Goal: Information Seeking & Learning: Compare options

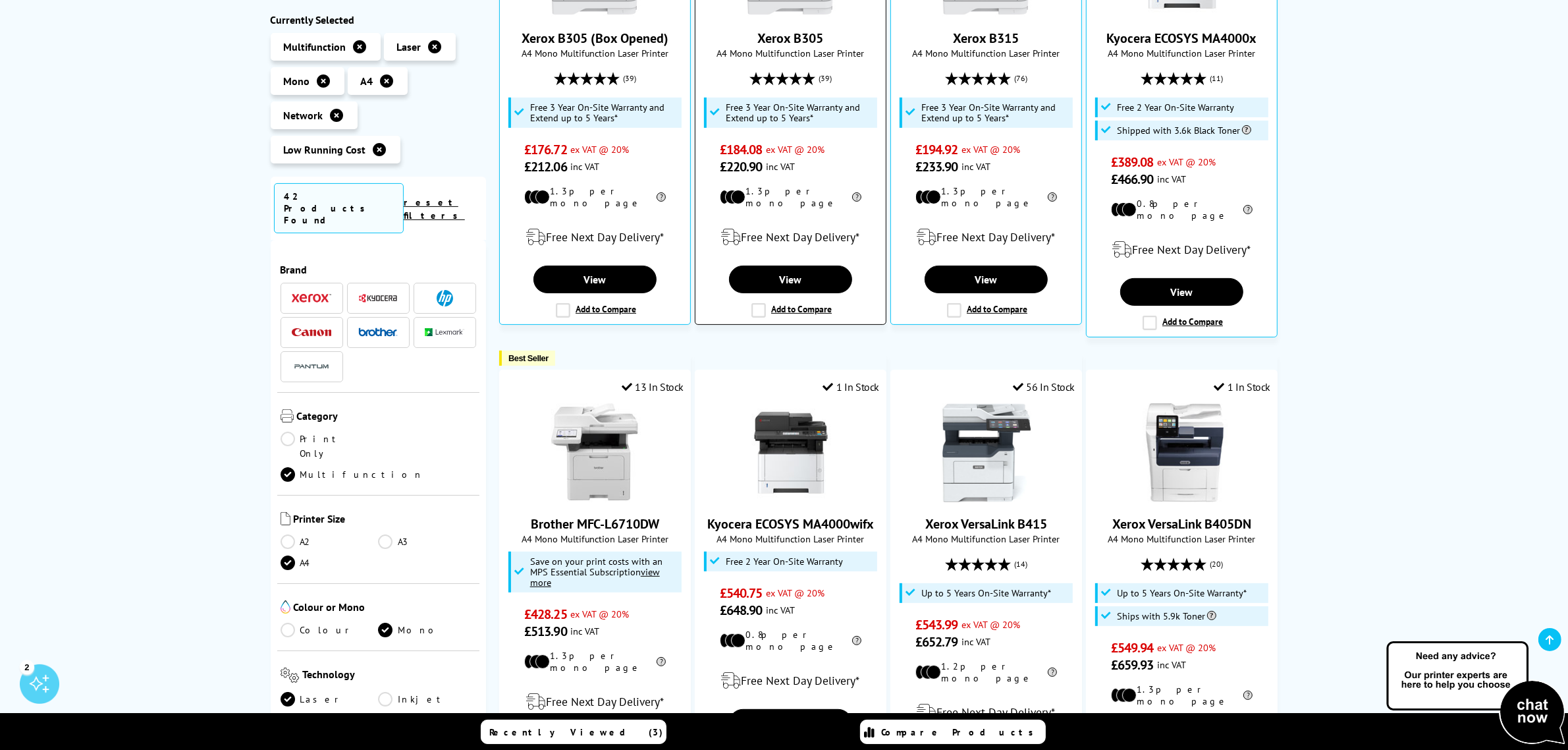
scroll to position [329, 0]
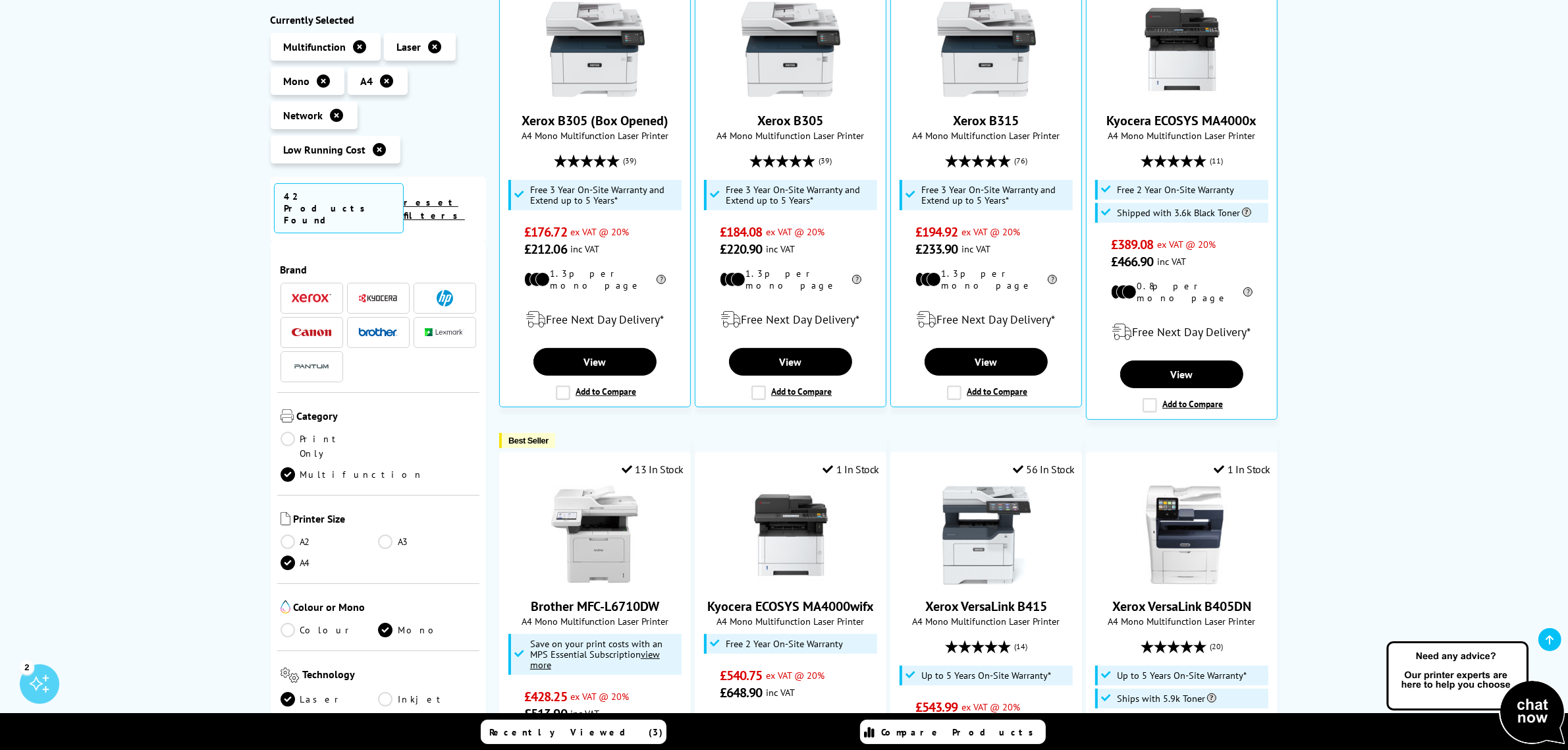
click at [375, 149] on icon at bounding box center [380, 150] width 13 height 13
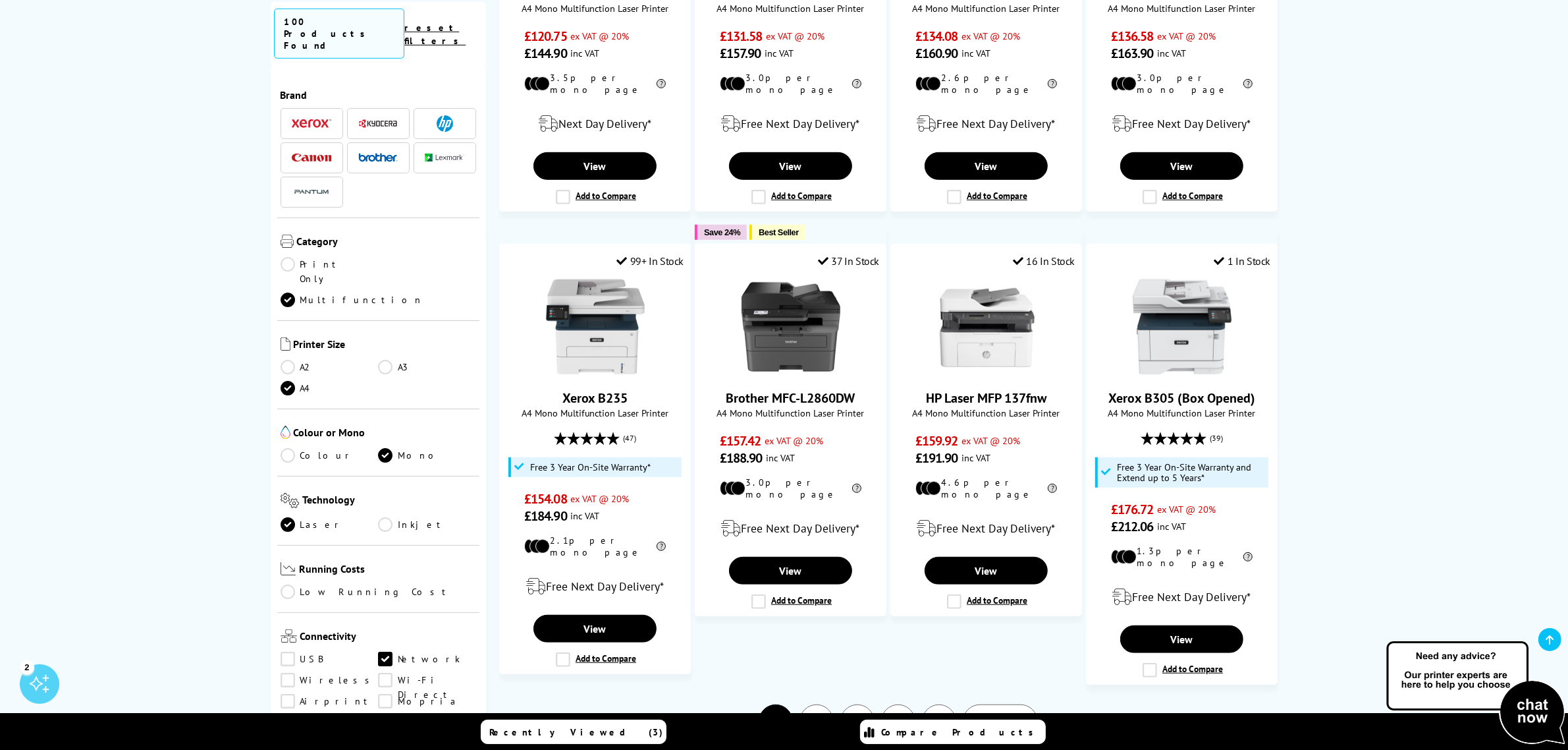
scroll to position [988, 0]
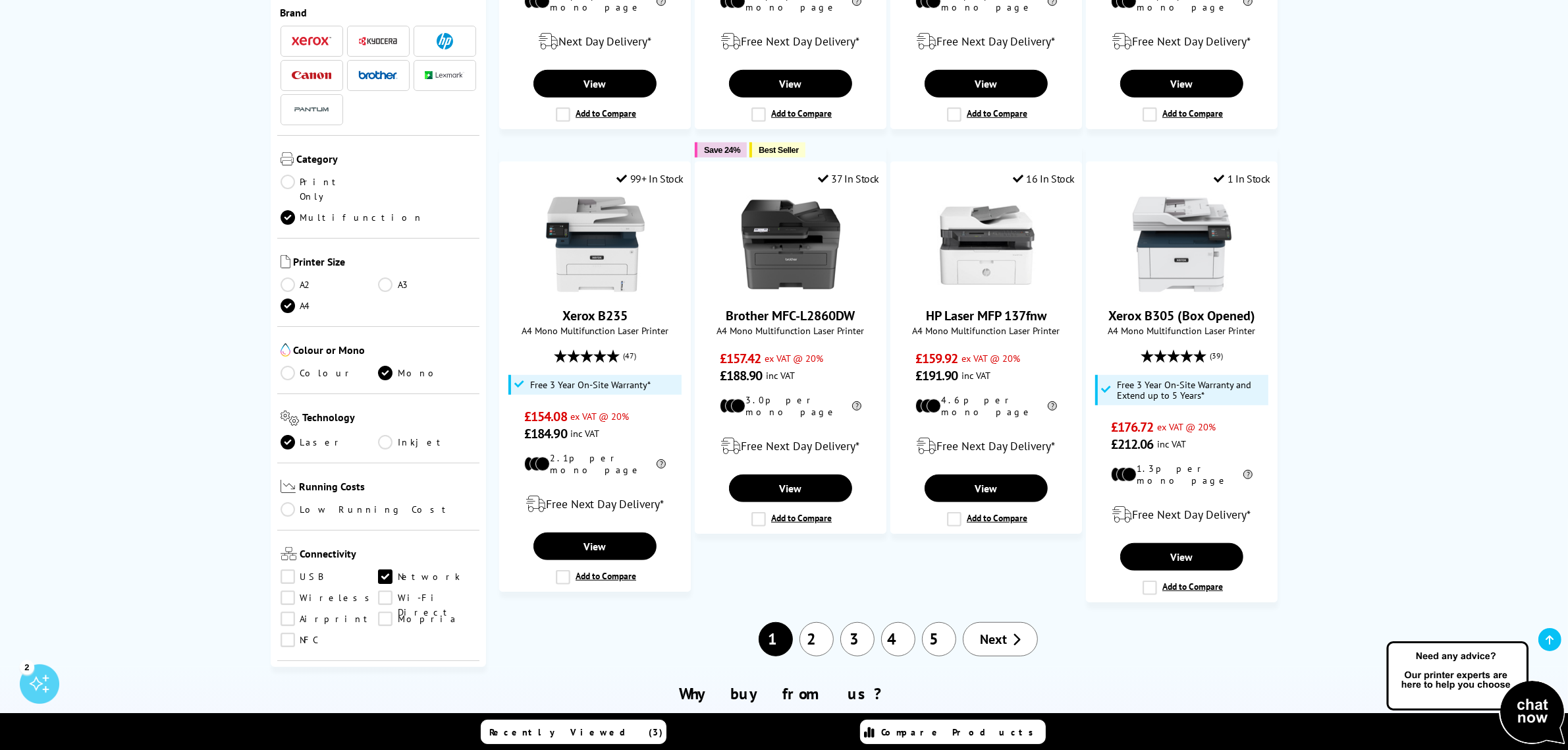
click at [814, 622] on link "2" at bounding box center [816, 639] width 34 height 34
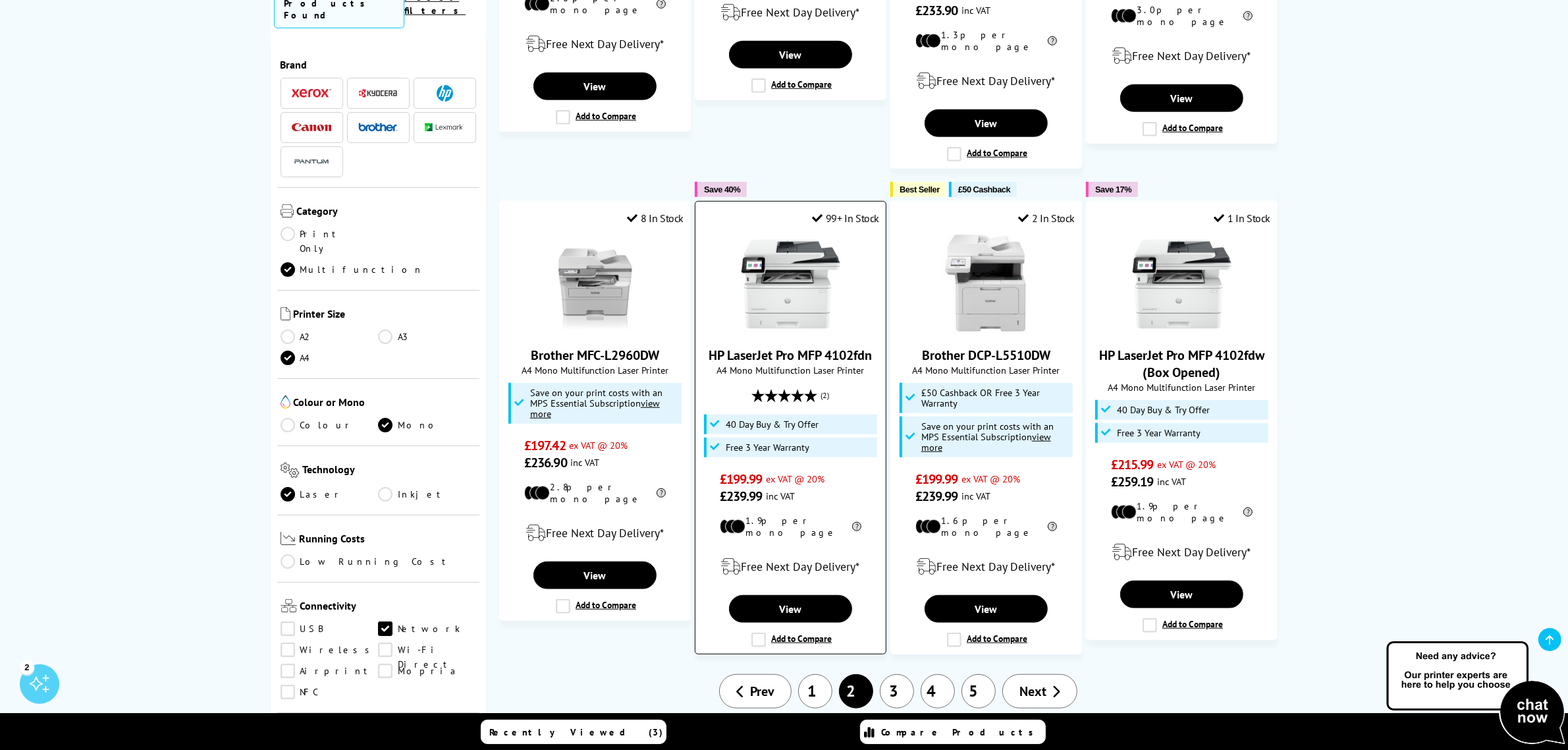
scroll to position [1153, 0]
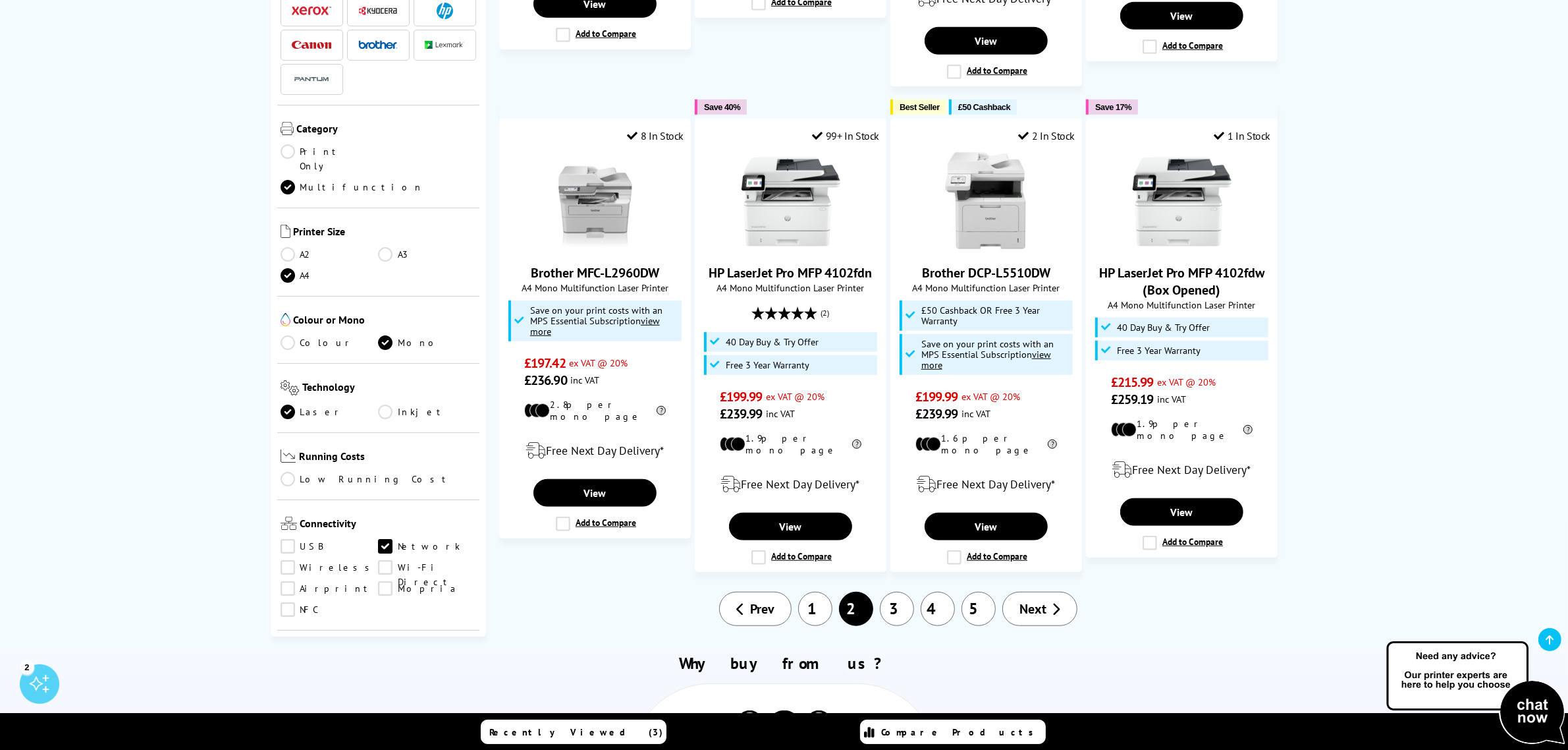
click at [815, 592] on link "1" at bounding box center [815, 609] width 34 height 34
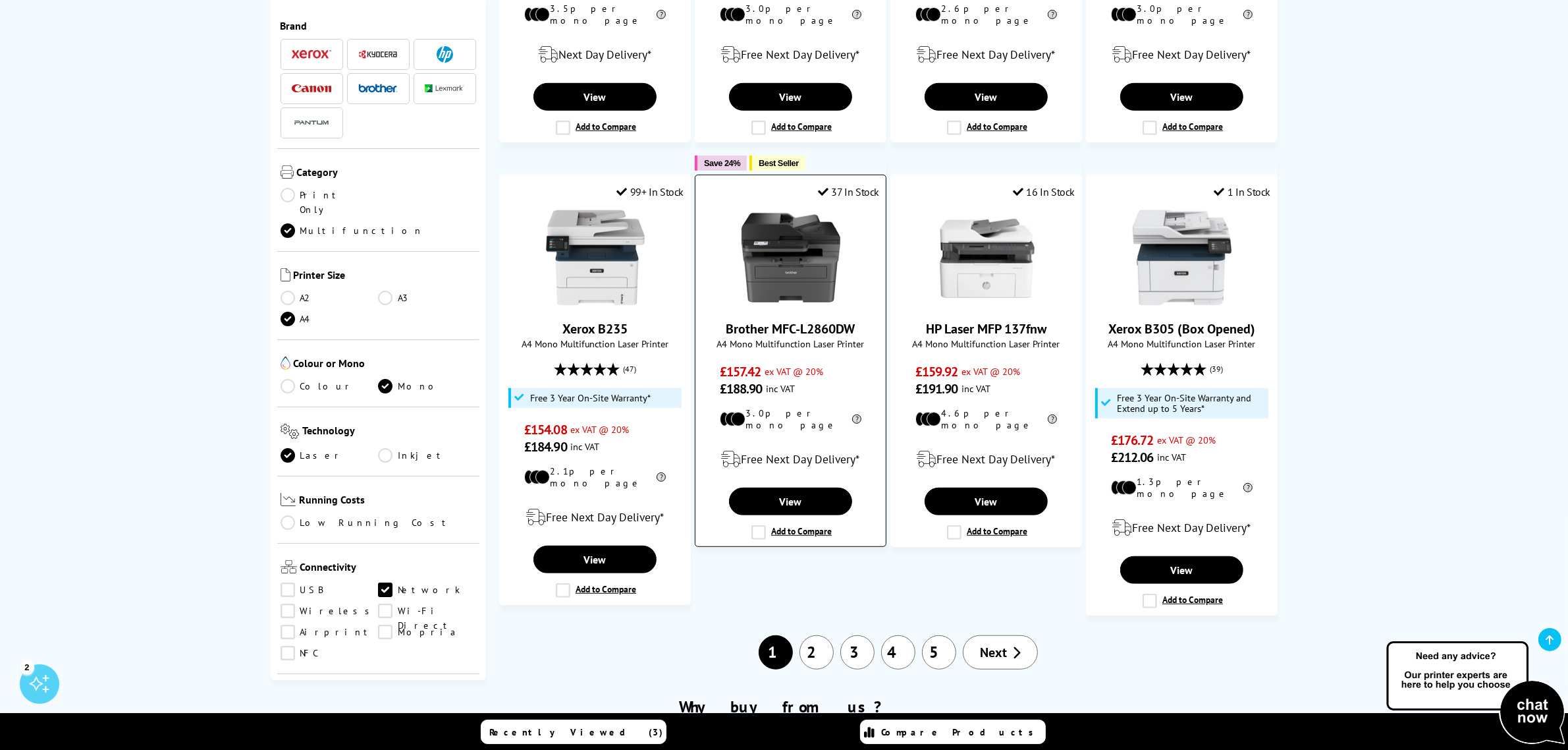
scroll to position [1071, 0]
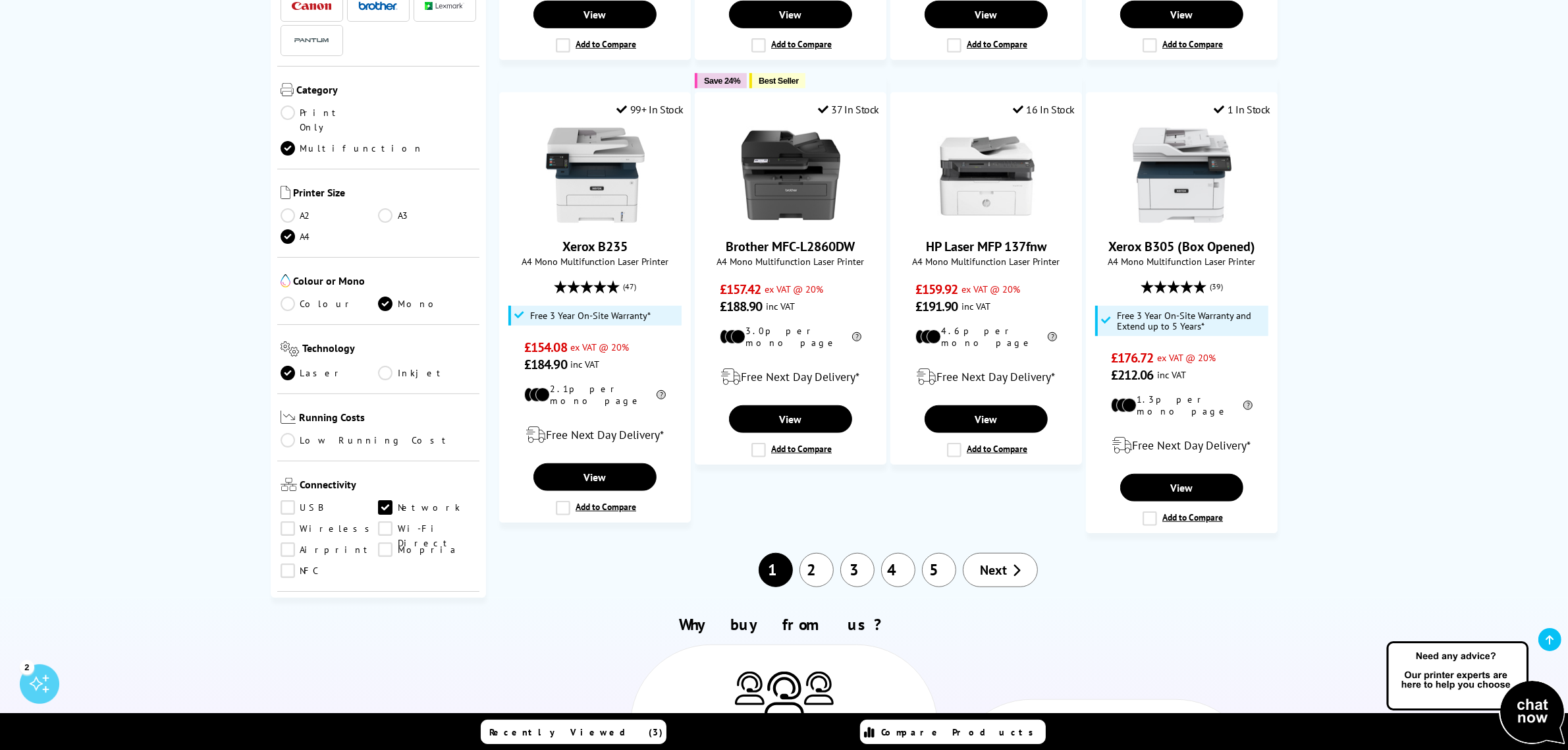
click at [820, 553] on link "2" at bounding box center [816, 569] width 34 height 34
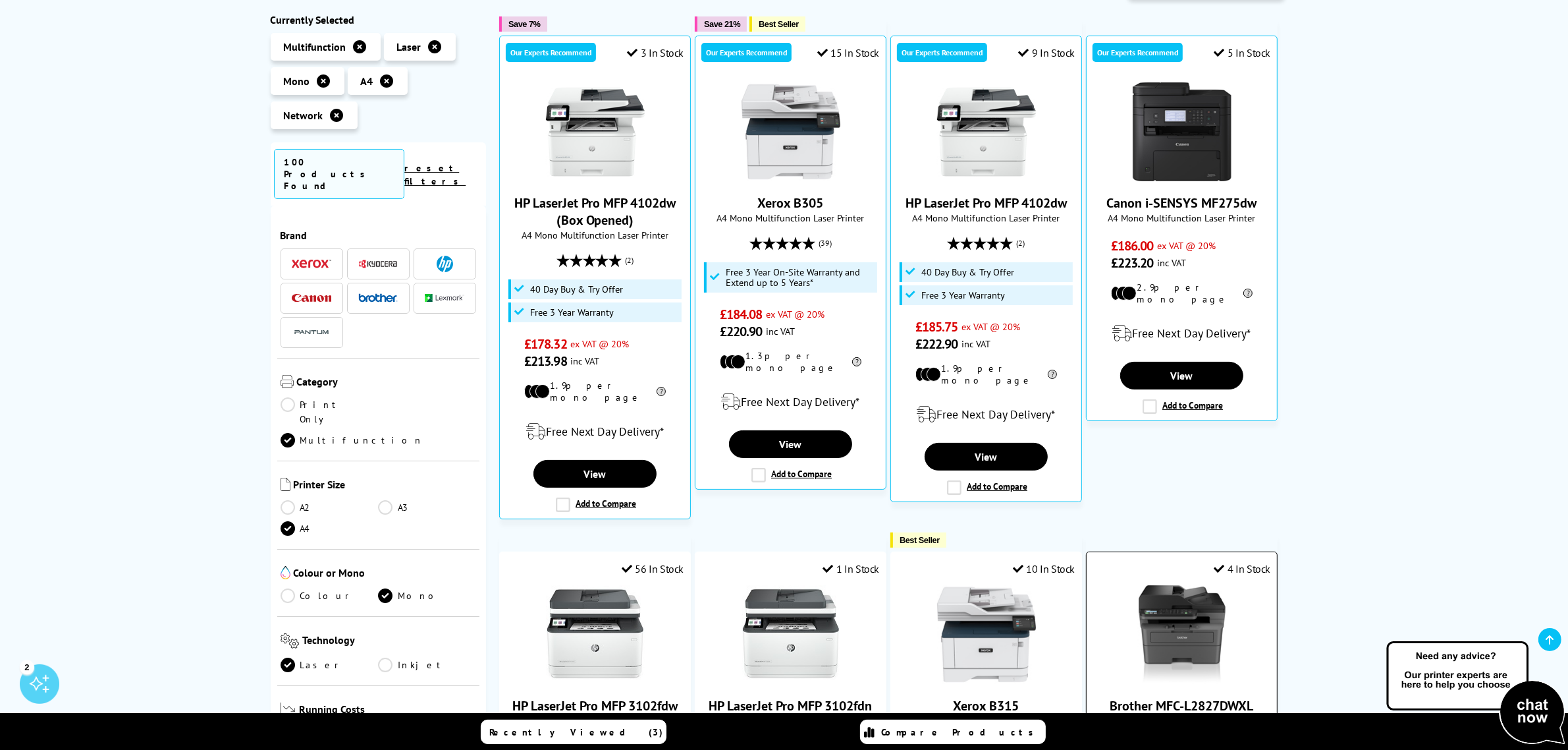
scroll to position [165, 0]
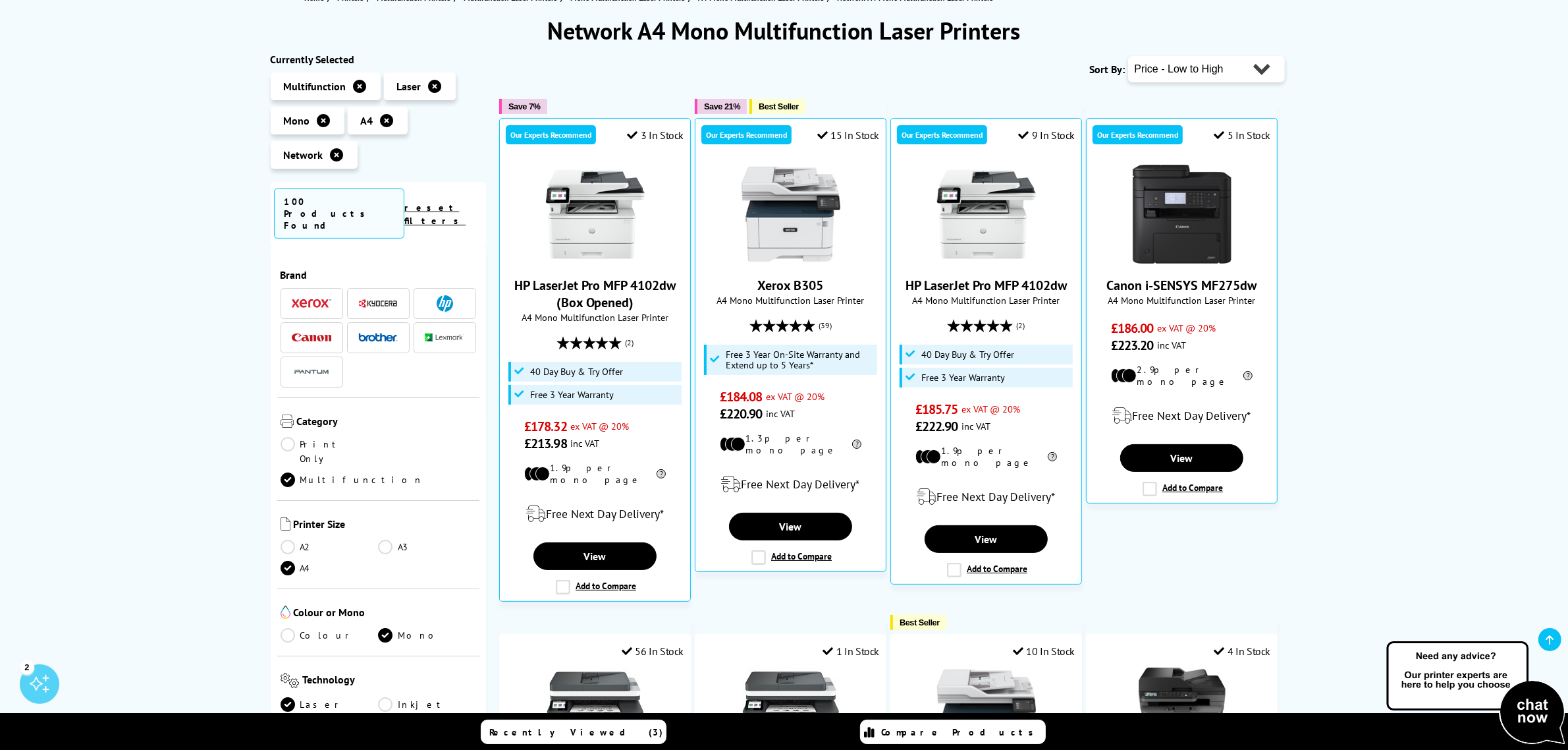
click at [1196, 76] on select "Popularity Rating Price - Low to High Price - High to Low Running Costs - Low t…" at bounding box center [1206, 69] width 156 height 26
select select "Running Costs"
click at [1128, 56] on select "Popularity Rating Price - Low to High Price - High to Low Running Costs - Low t…" at bounding box center [1206, 69] width 156 height 26
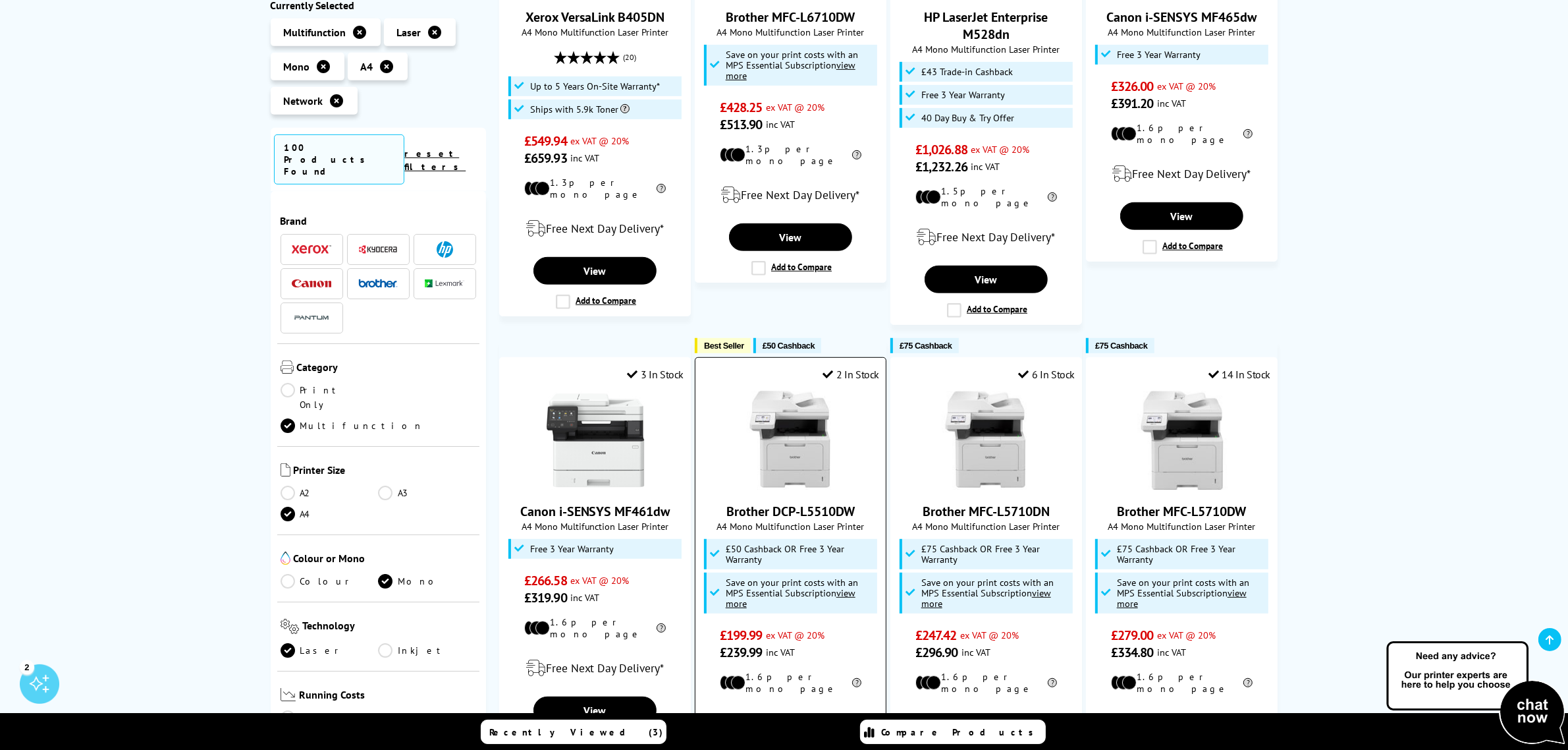
scroll to position [988, 0]
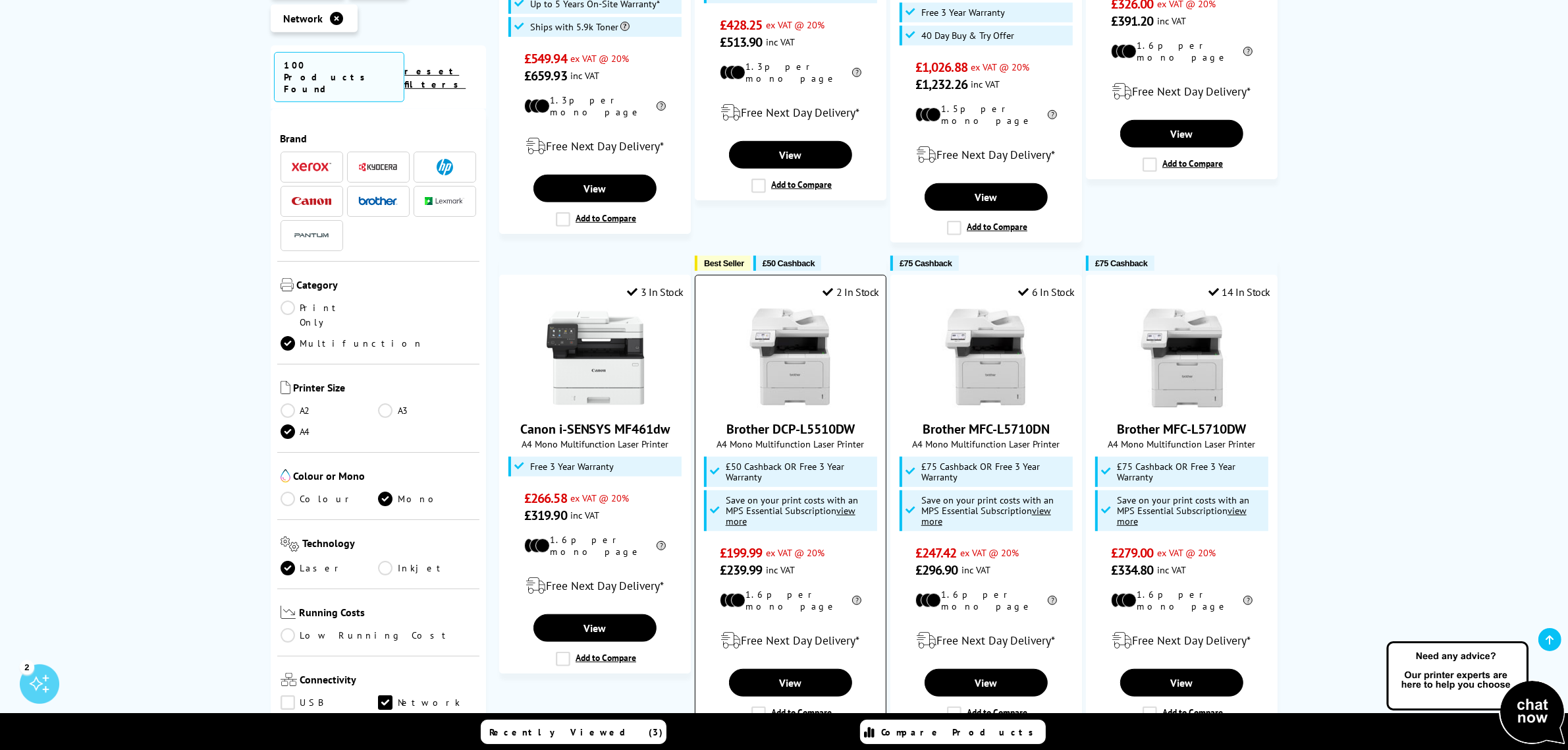
click at [785, 420] on link "Brother DCP-L5510DW" at bounding box center [790, 429] width 128 height 17
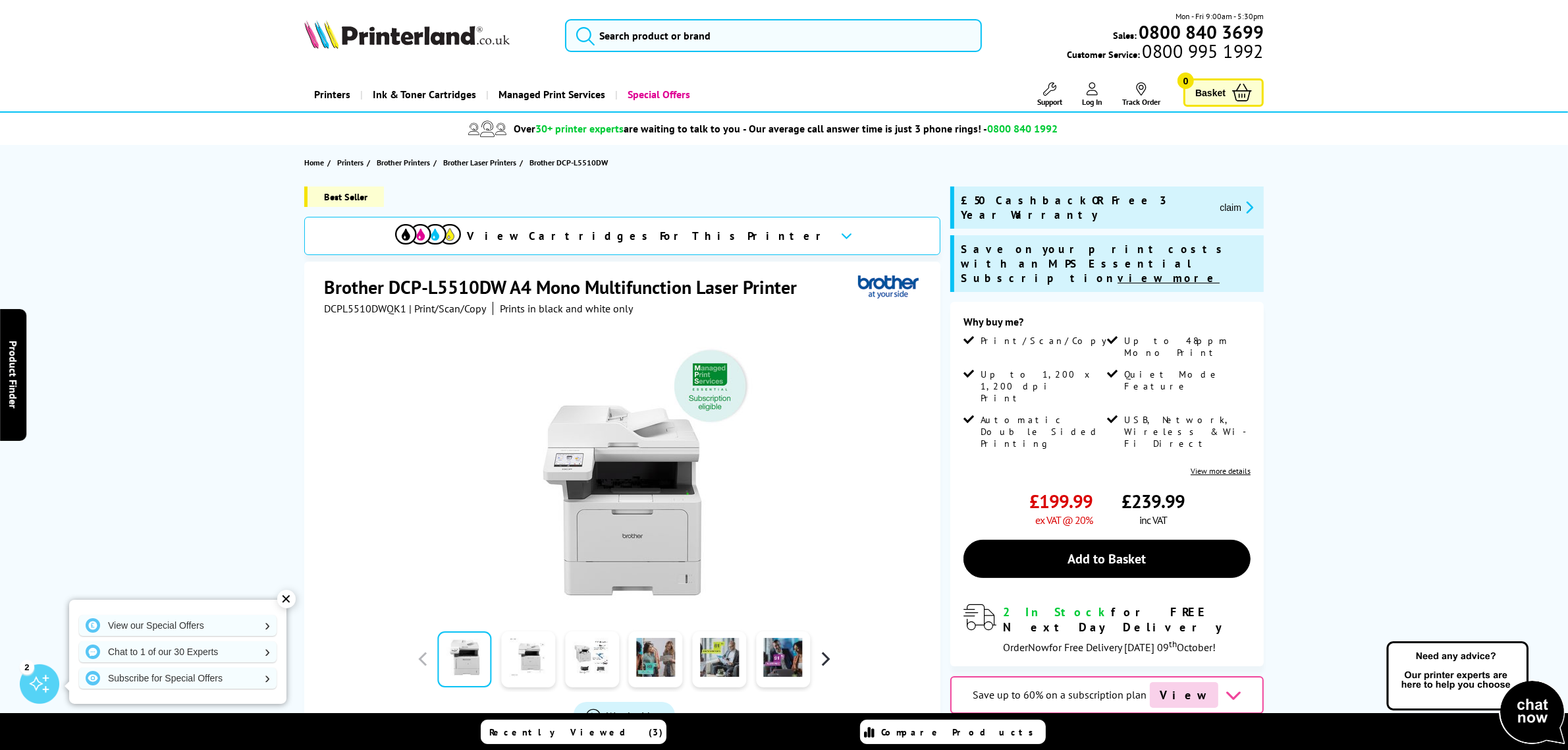
click at [828, 654] on button "button" at bounding box center [825, 659] width 20 height 20
click at [827, 654] on button "button" at bounding box center [825, 659] width 20 height 20
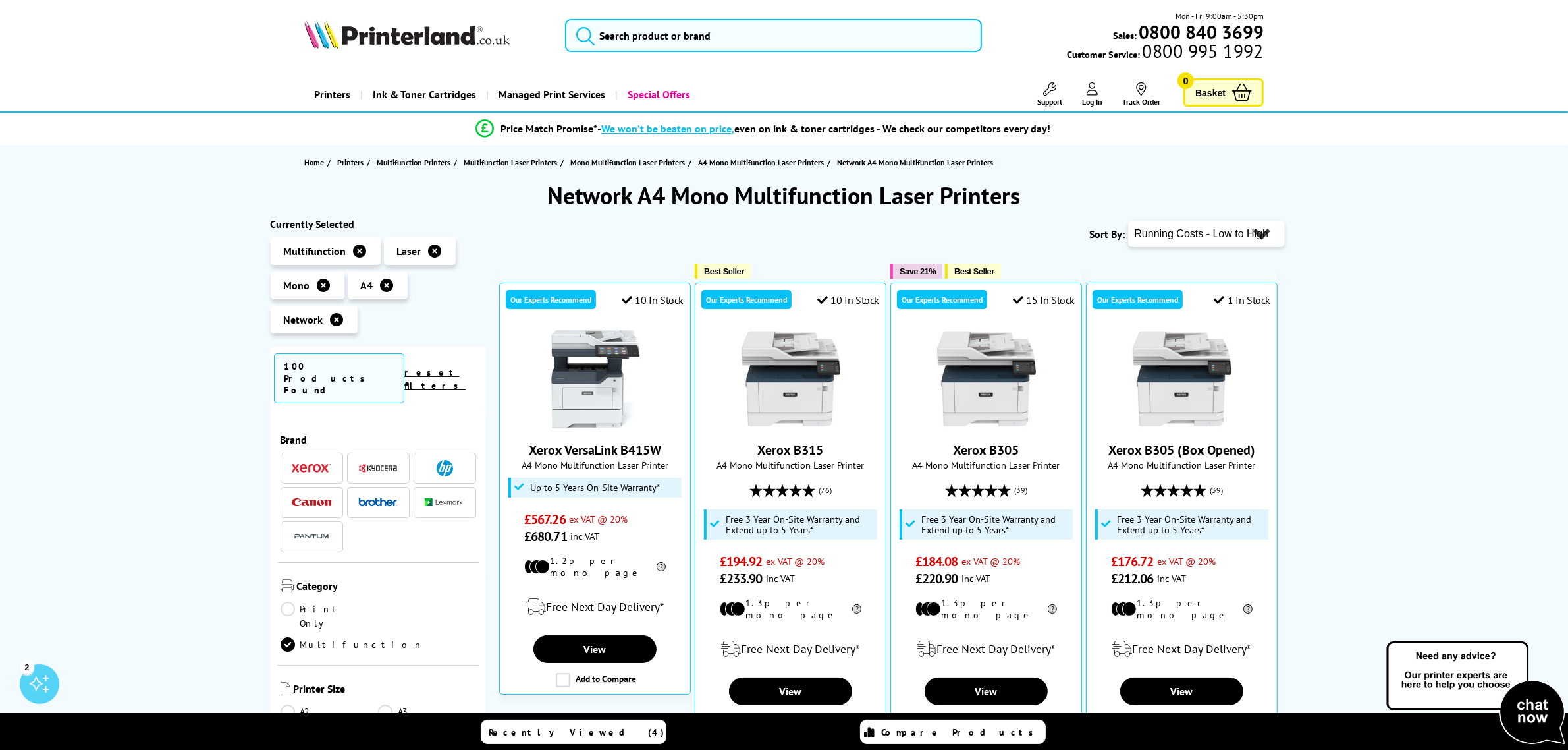
click at [1188, 229] on select "Popularity Rating Price - Low to High Price - High to Low Running Costs - Low t…" at bounding box center [1206, 233] width 156 height 26
select select "Price Ascending"
click at [1128, 221] on select "Popularity Rating Price - Low to High Price - High to Low Running Costs - Low t…" at bounding box center [1206, 233] width 156 height 26
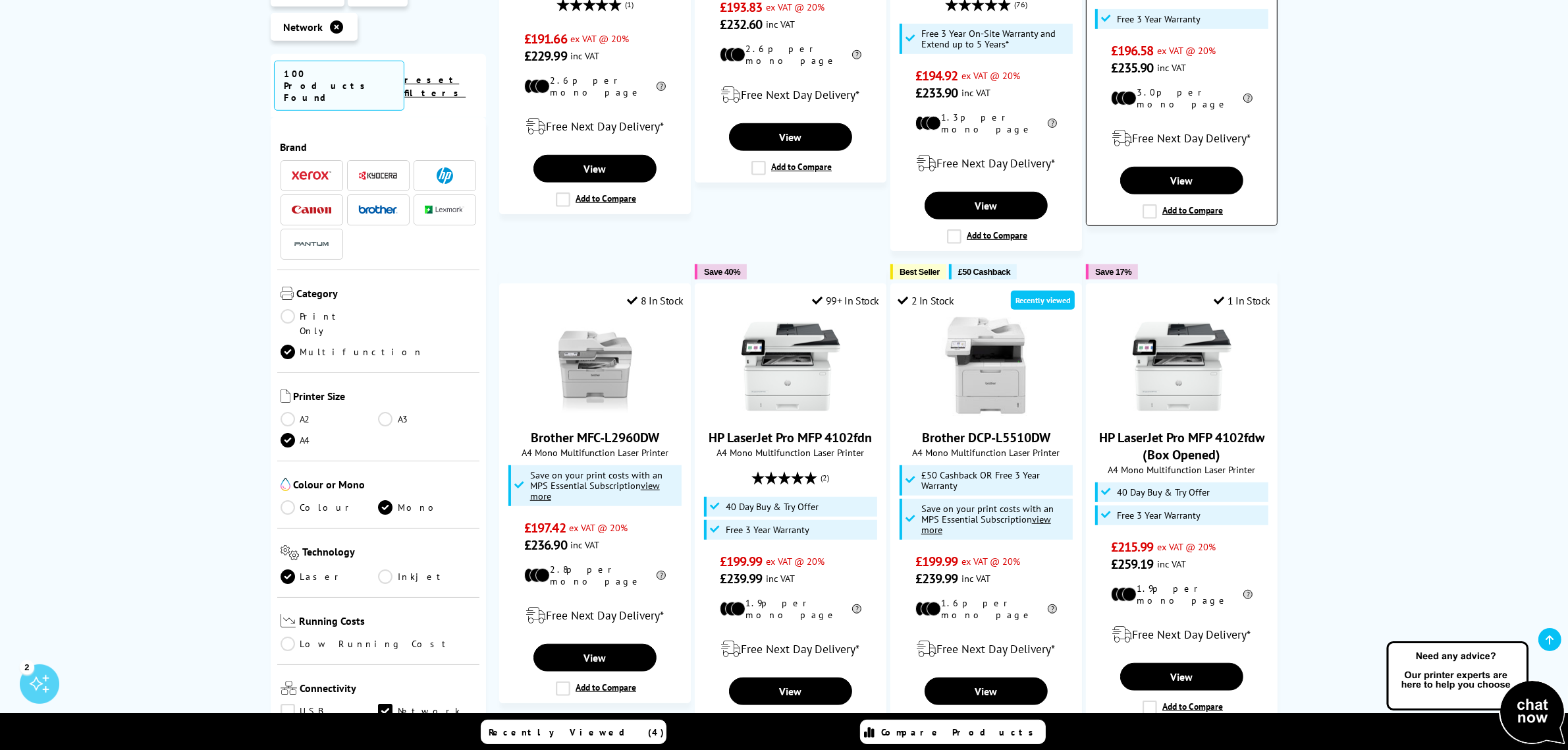
scroll to position [1318, 0]
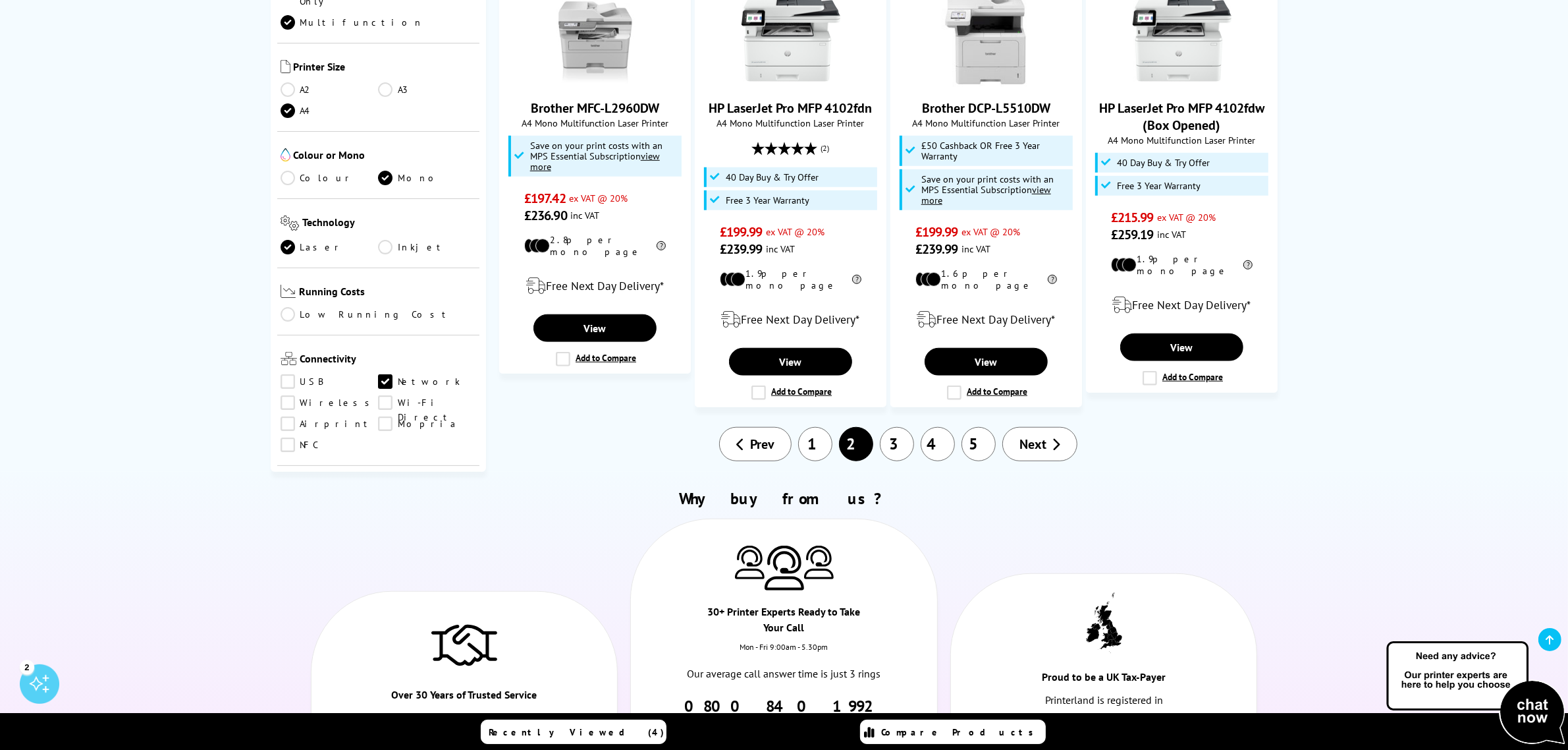
click at [821, 427] on link "1" at bounding box center [815, 444] width 34 height 34
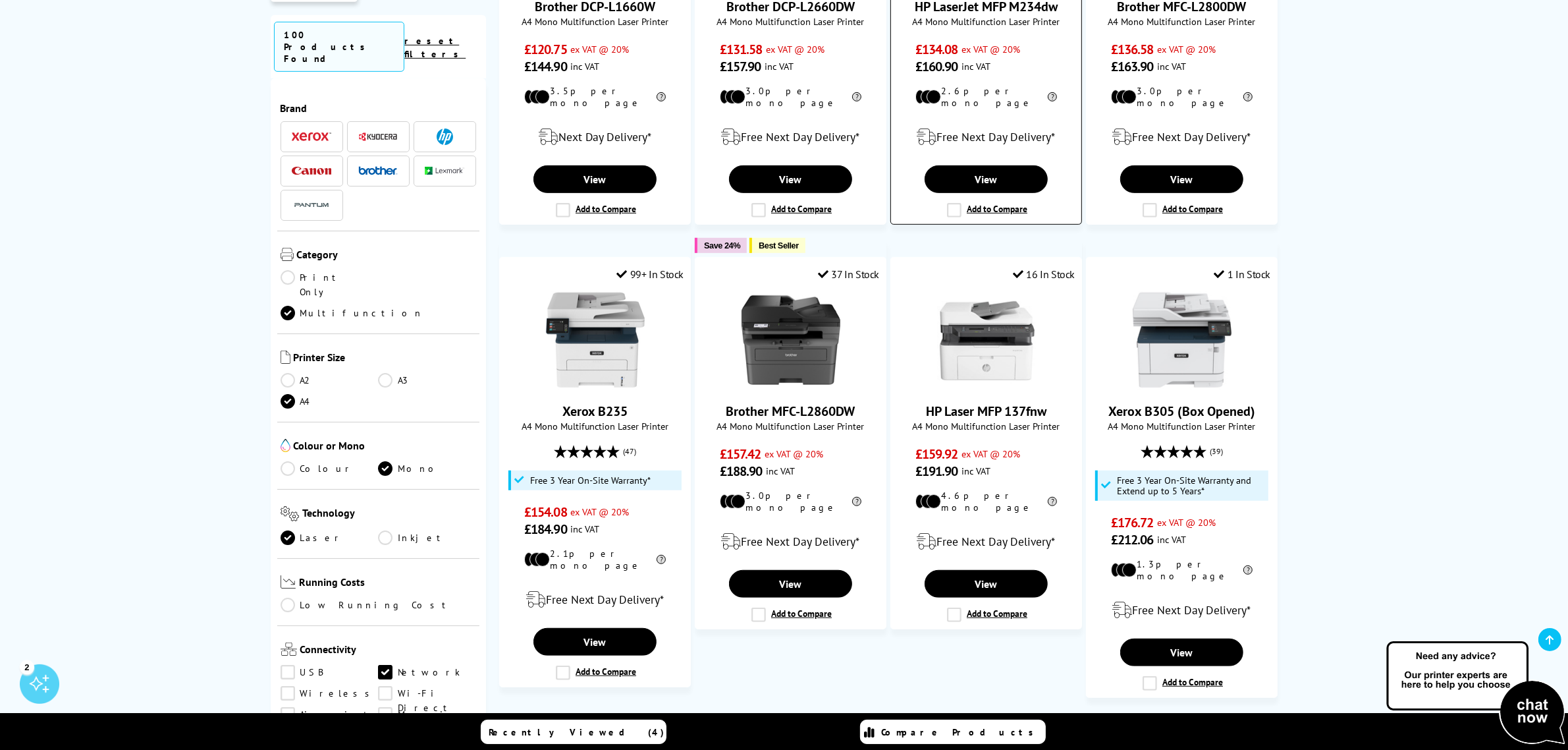
scroll to position [988, 0]
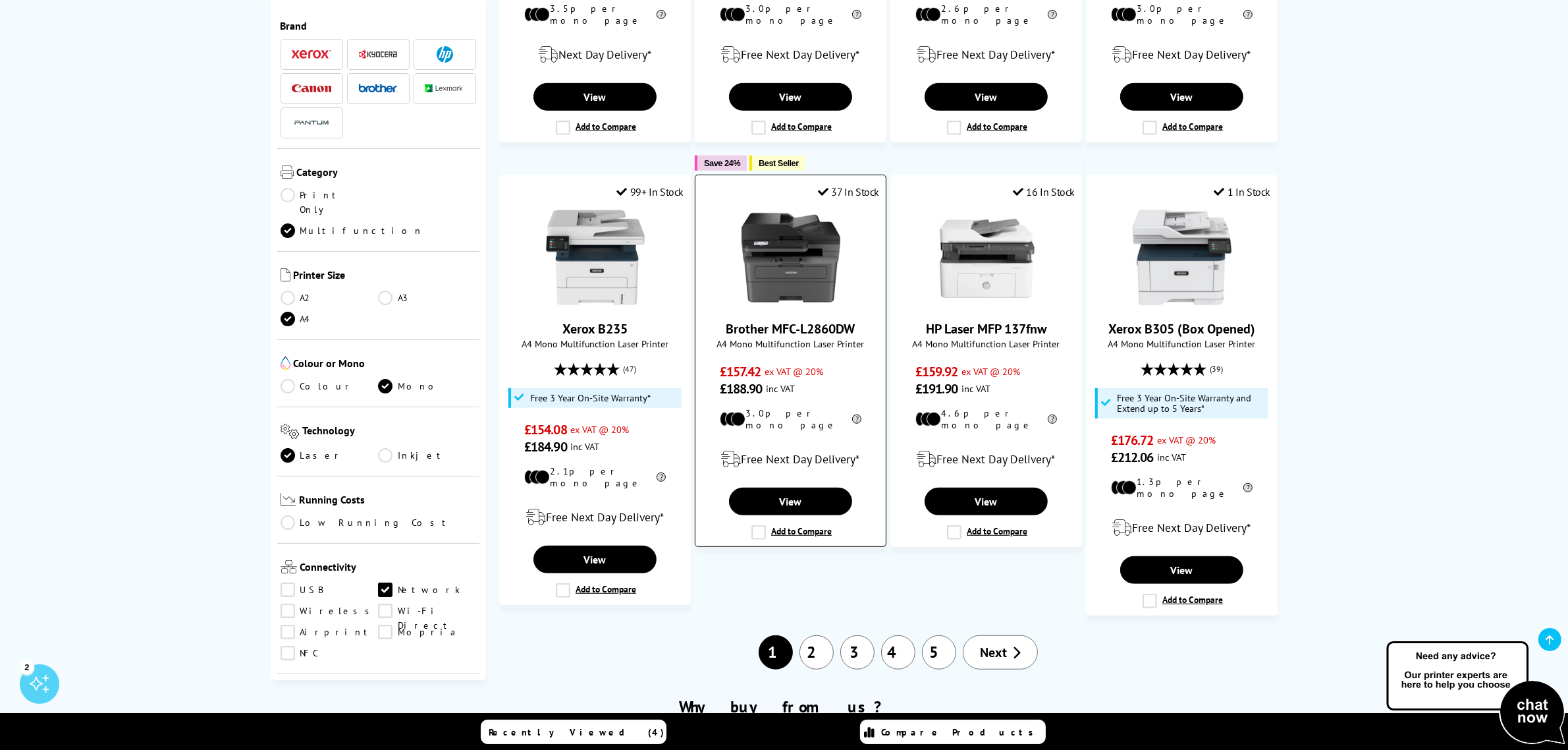
click at [756, 525] on label "Add to Compare" at bounding box center [792, 533] width 80 height 15
click at [0, 0] on input "Add to Compare" at bounding box center [0, 0] width 0 height 0
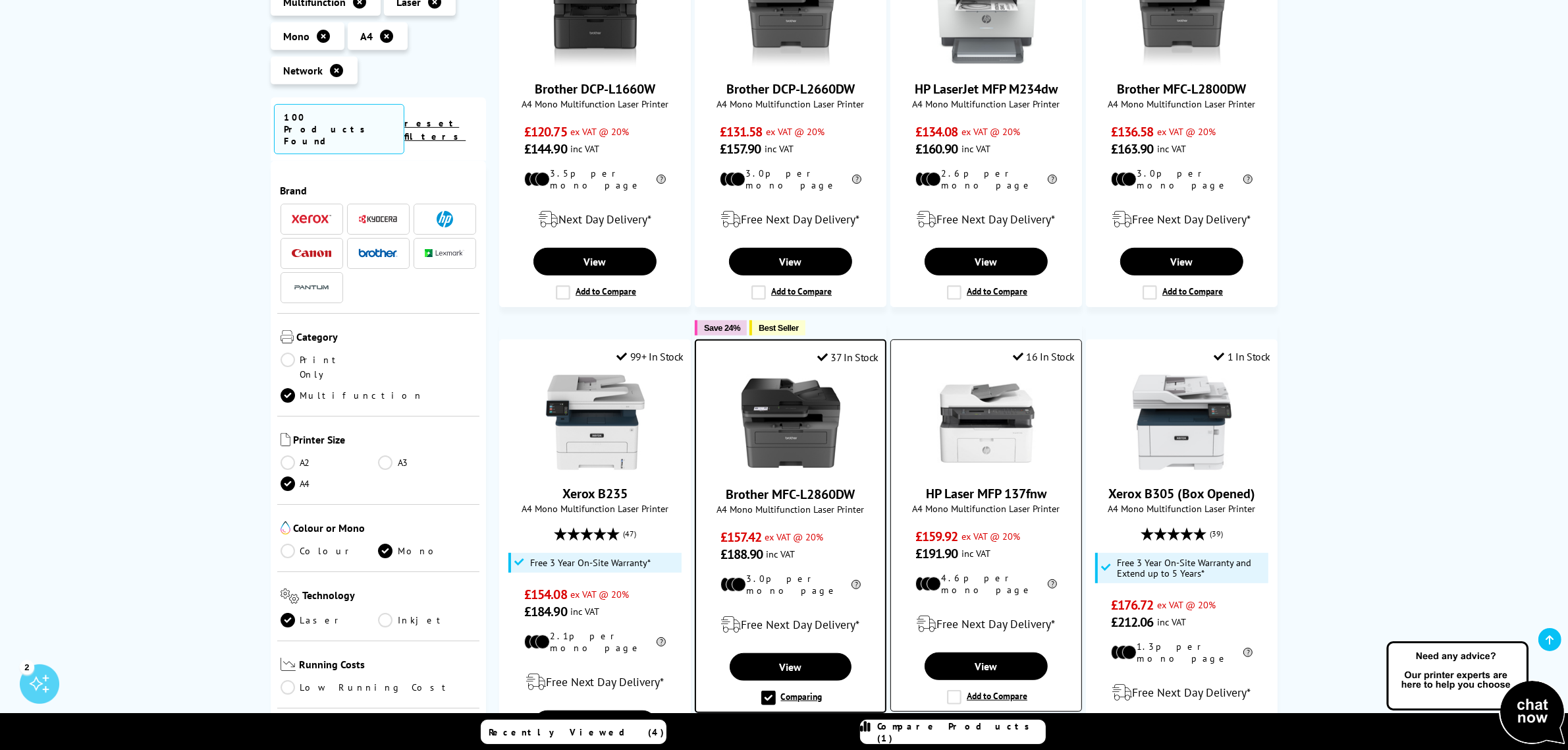
scroll to position [741, 0]
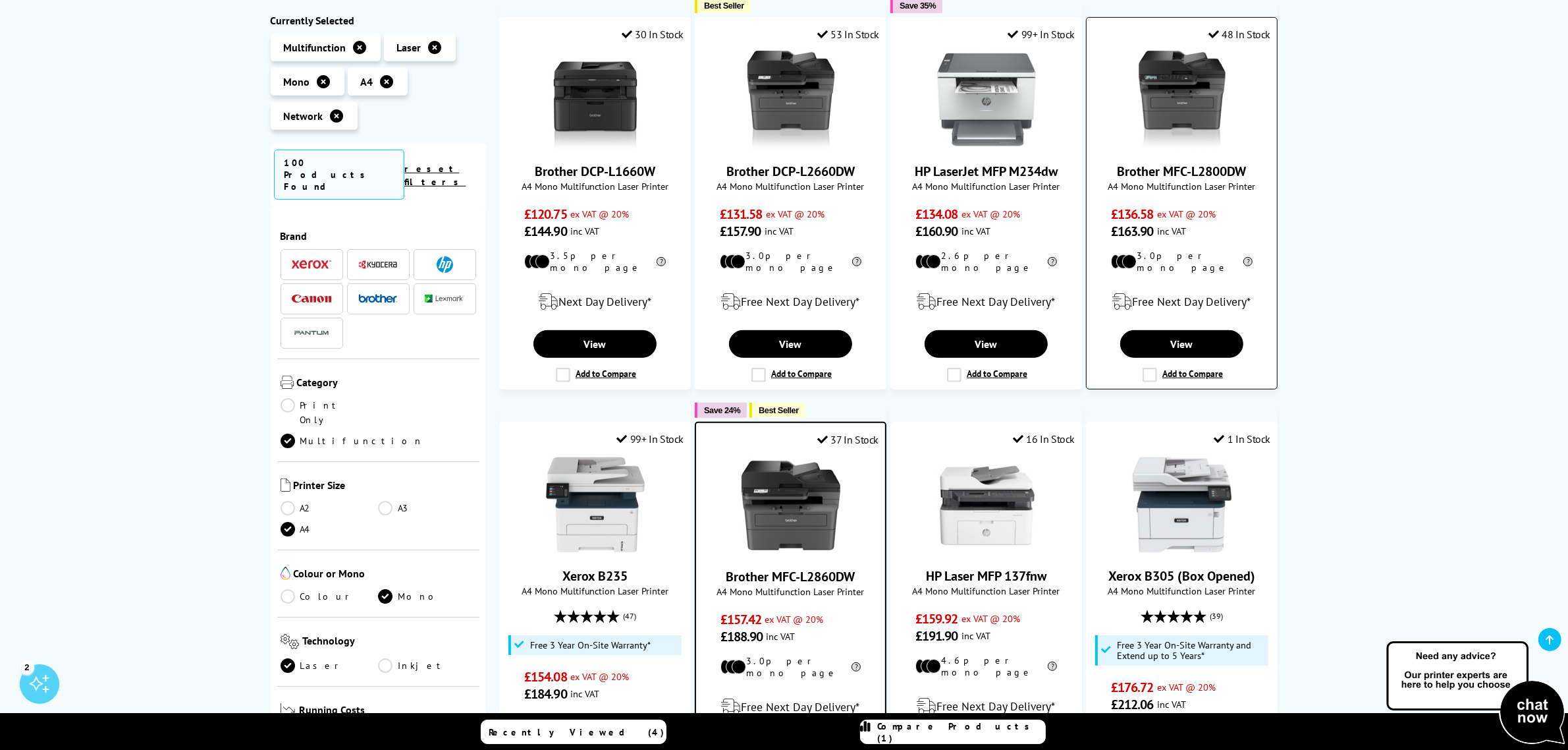
click at [1146, 368] on label "Add to Compare" at bounding box center [1183, 375] width 80 height 15
click at [0, 0] on input "Add to Compare" at bounding box center [0, 0] width 0 height 0
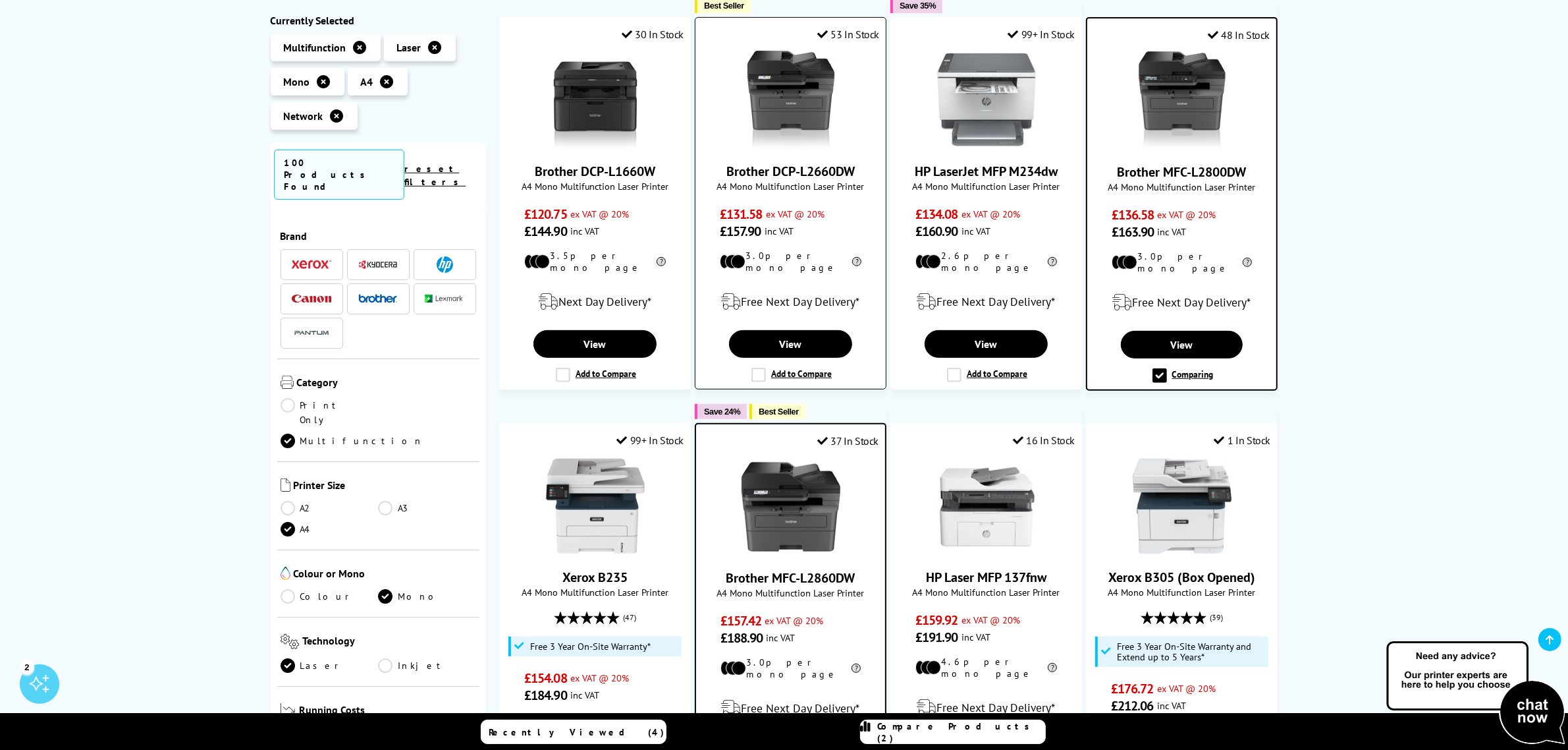
click at [762, 368] on label "Add to Compare" at bounding box center [792, 375] width 80 height 15
click at [0, 0] on input "Add to Compare" at bounding box center [0, 0] width 0 height 0
click at [790, 331] on link "View" at bounding box center [790, 344] width 122 height 27
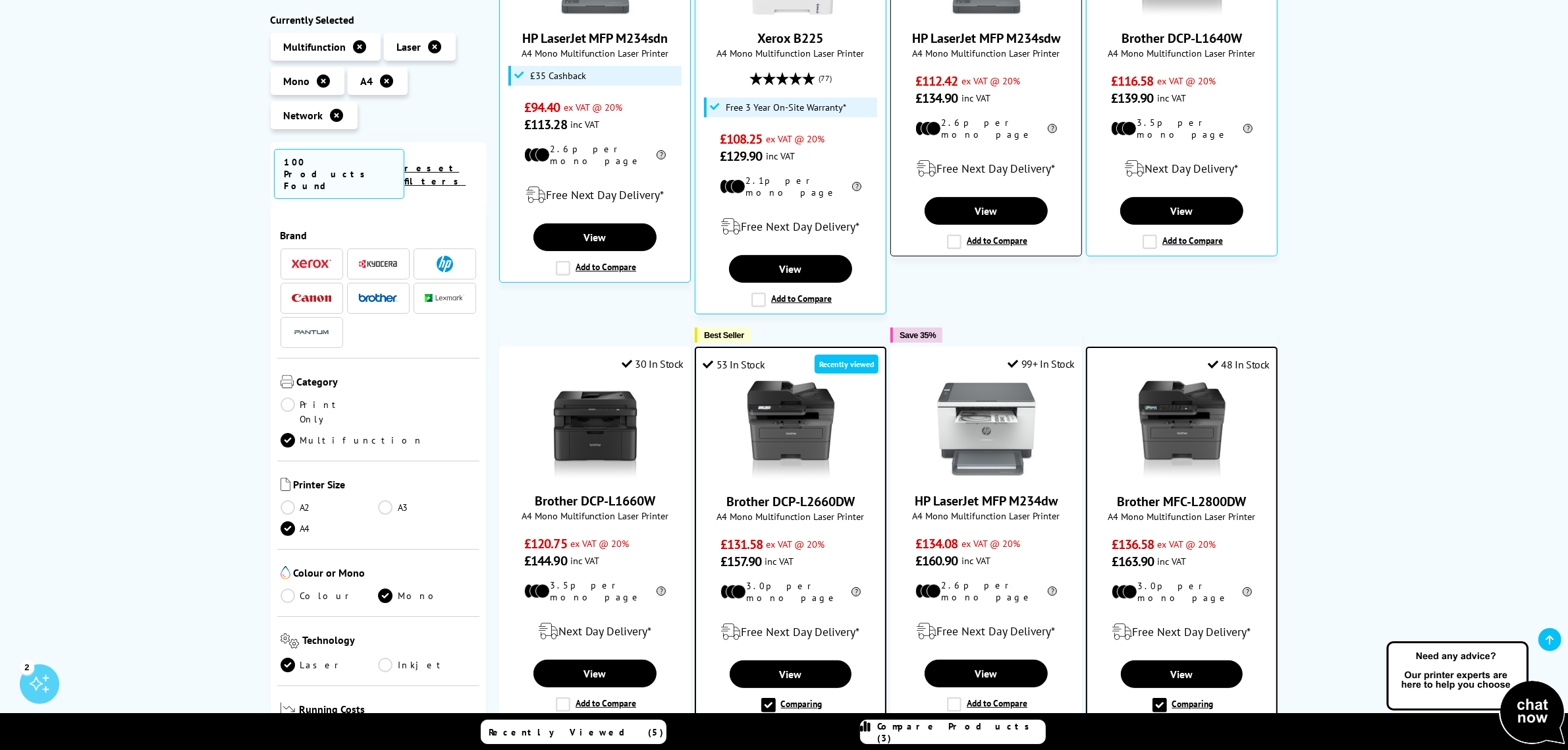
scroll to position [494, 0]
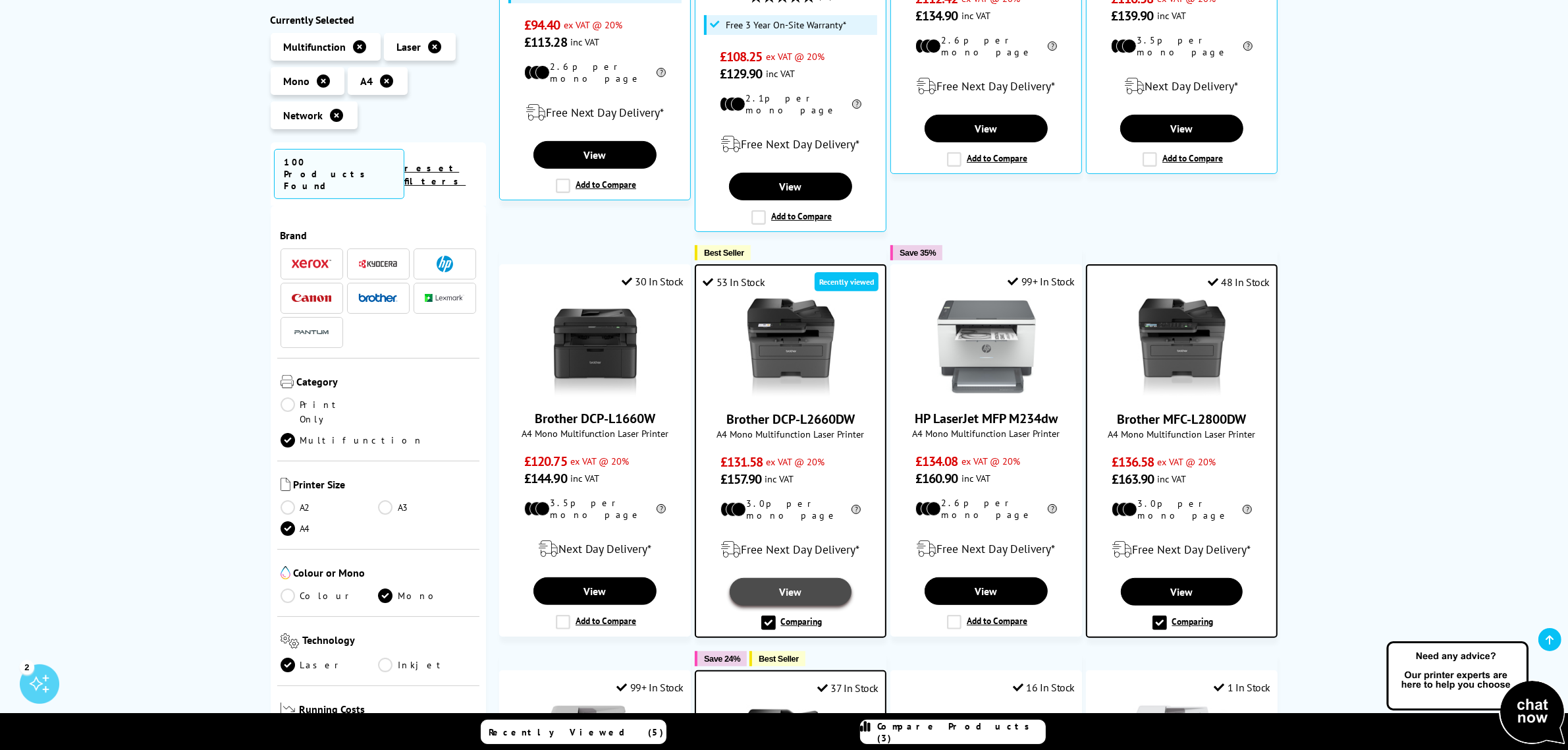
click at [789, 578] on link "View" at bounding box center [790, 591] width 122 height 27
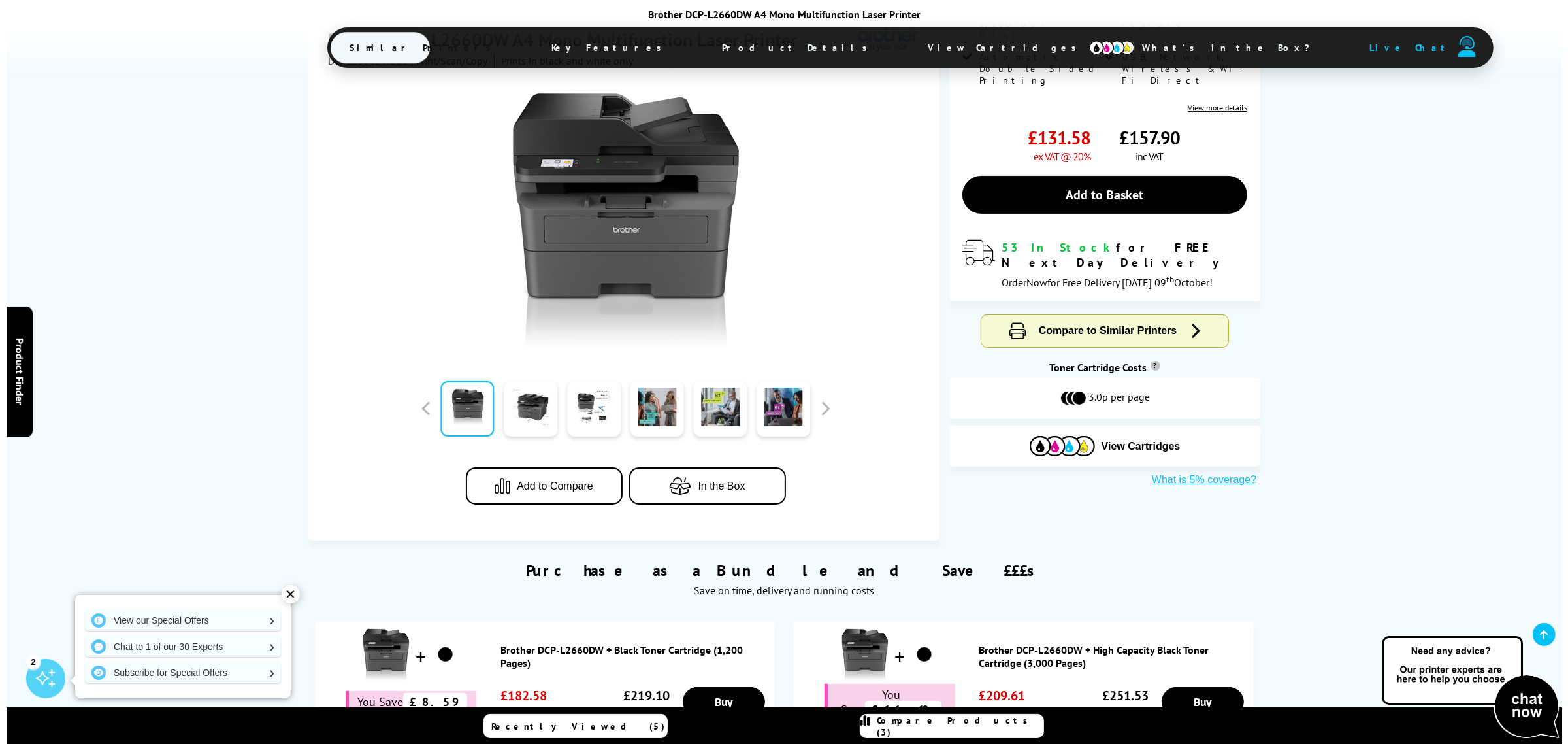
scroll to position [327, 0]
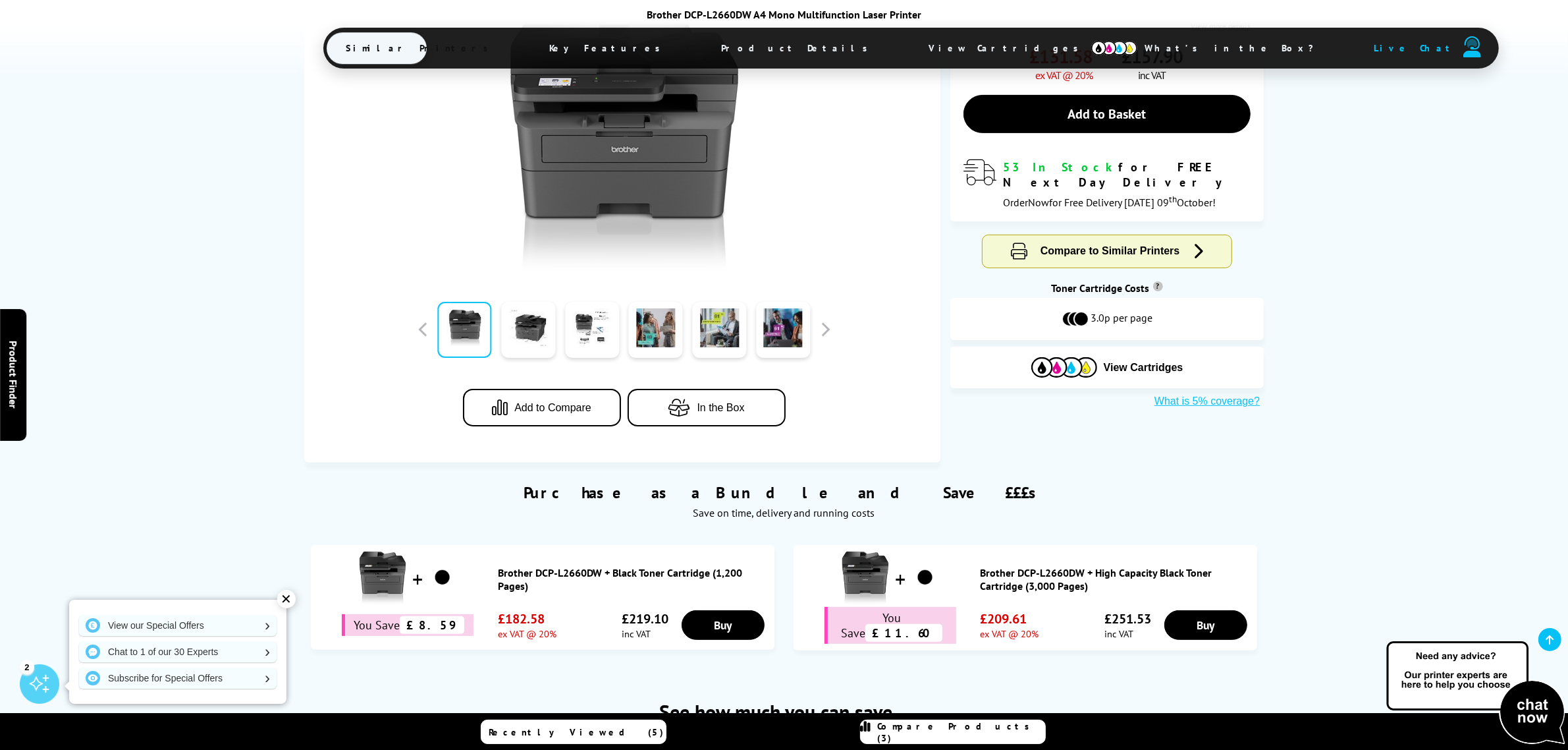
click at [527, 409] on span "Add to Compare" at bounding box center [552, 408] width 77 height 12
click at [966, 735] on span "Compare Products (3)" at bounding box center [962, 732] width 167 height 23
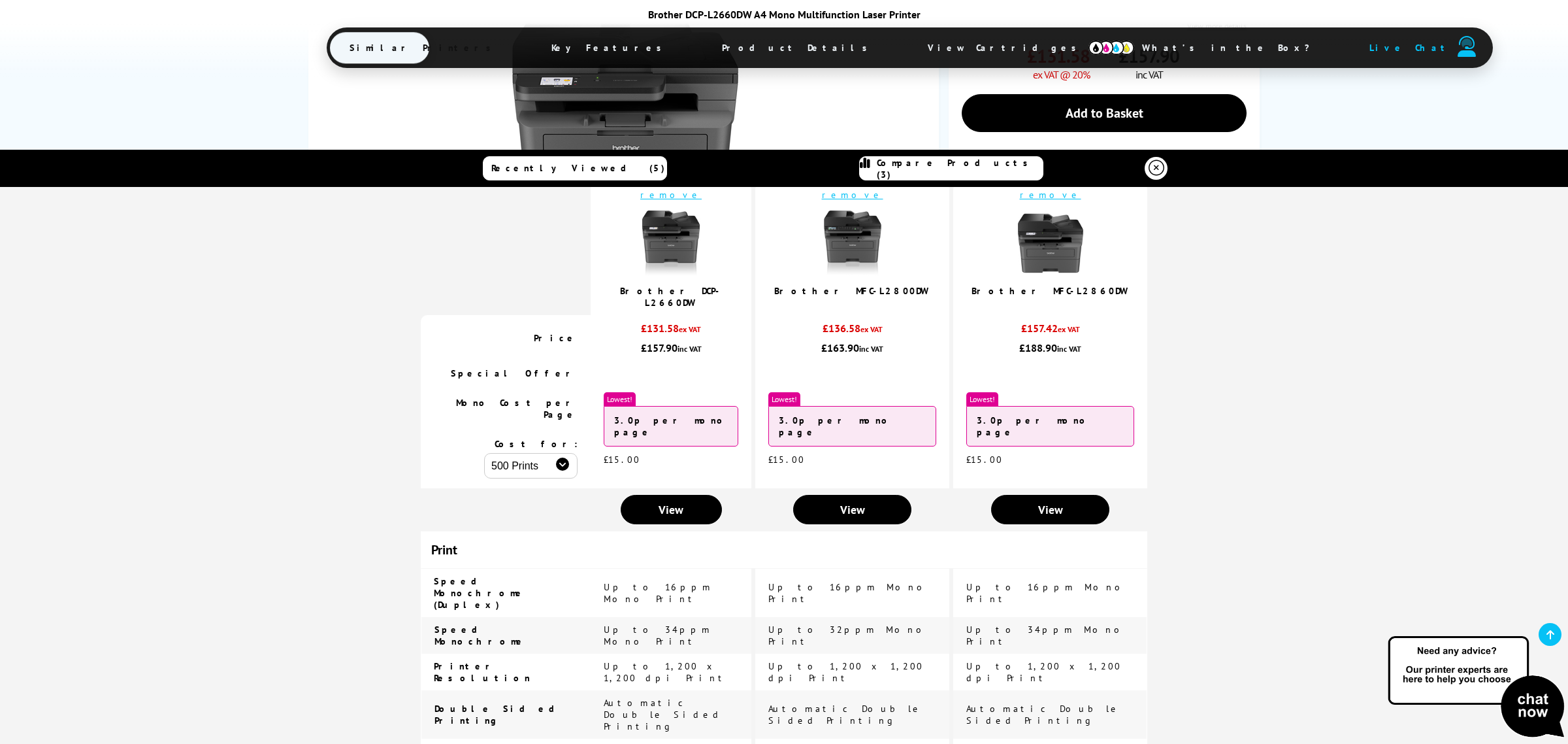
scroll to position [0, 0]
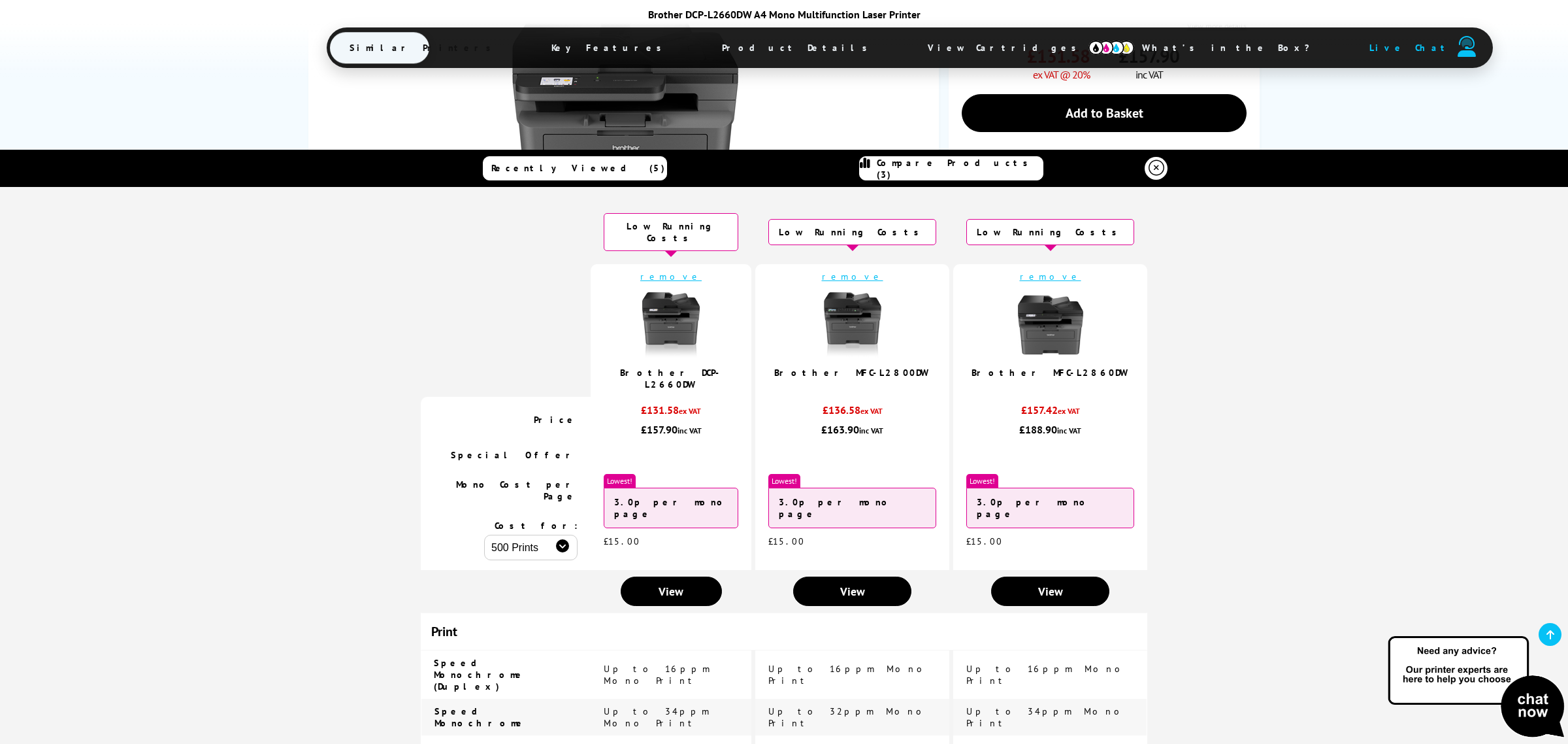
click at [712, 367] on link "Brother DCP-L2660DW" at bounding box center [671, 378] width 102 height 23
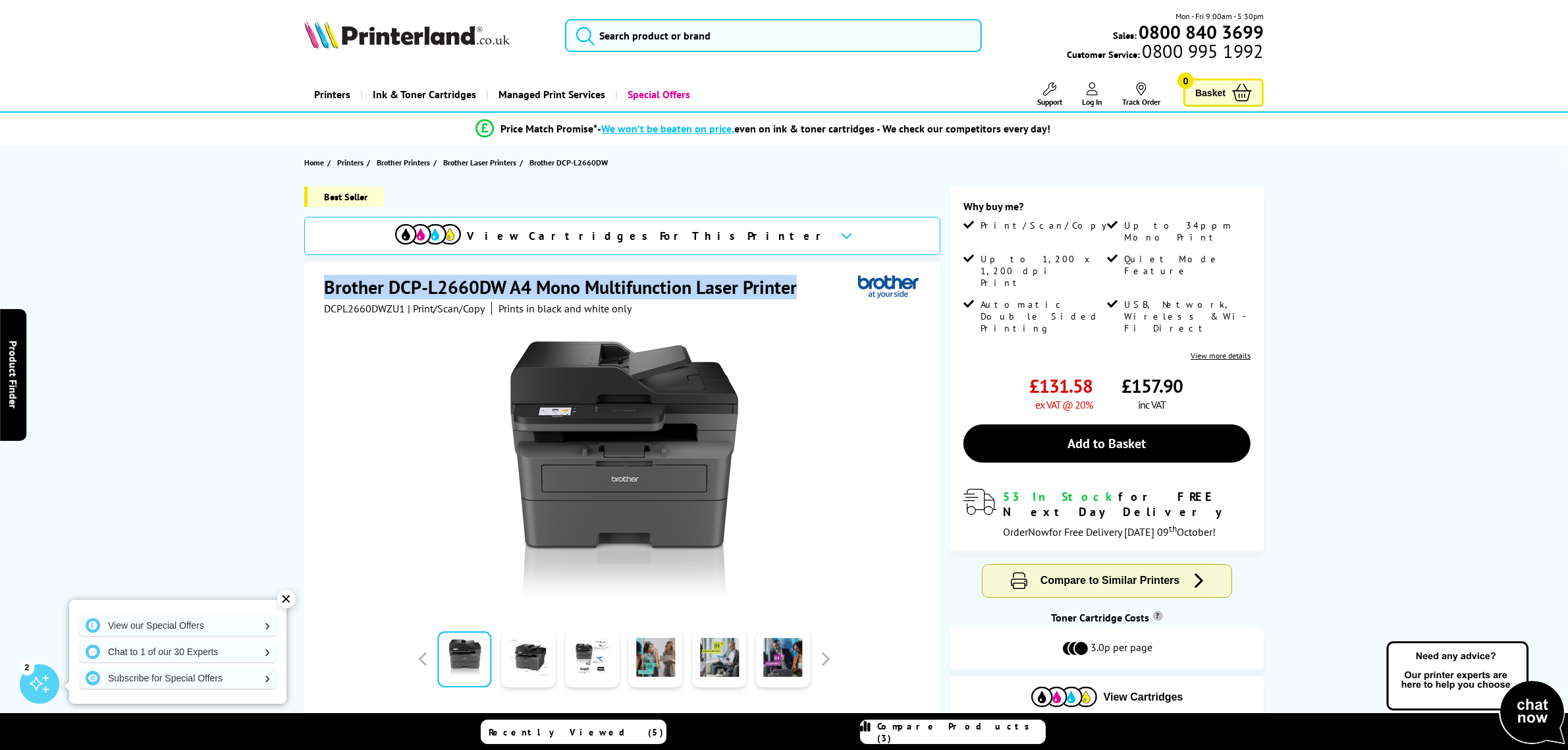
drag, startPoint x: 790, startPoint y: 294, endPoint x: 314, endPoint y: 286, distance: 476.1
click at [314, 286] on div "Brother DCP-L2660DW A4 Mono Multifunction Laser Printer DCPL2660DWZU1 | Print/S…" at bounding box center [622, 527] width 636 height 531
copy h1 "Brother DCP-L2660DW A4 Mono Multifunction Laser Printer"
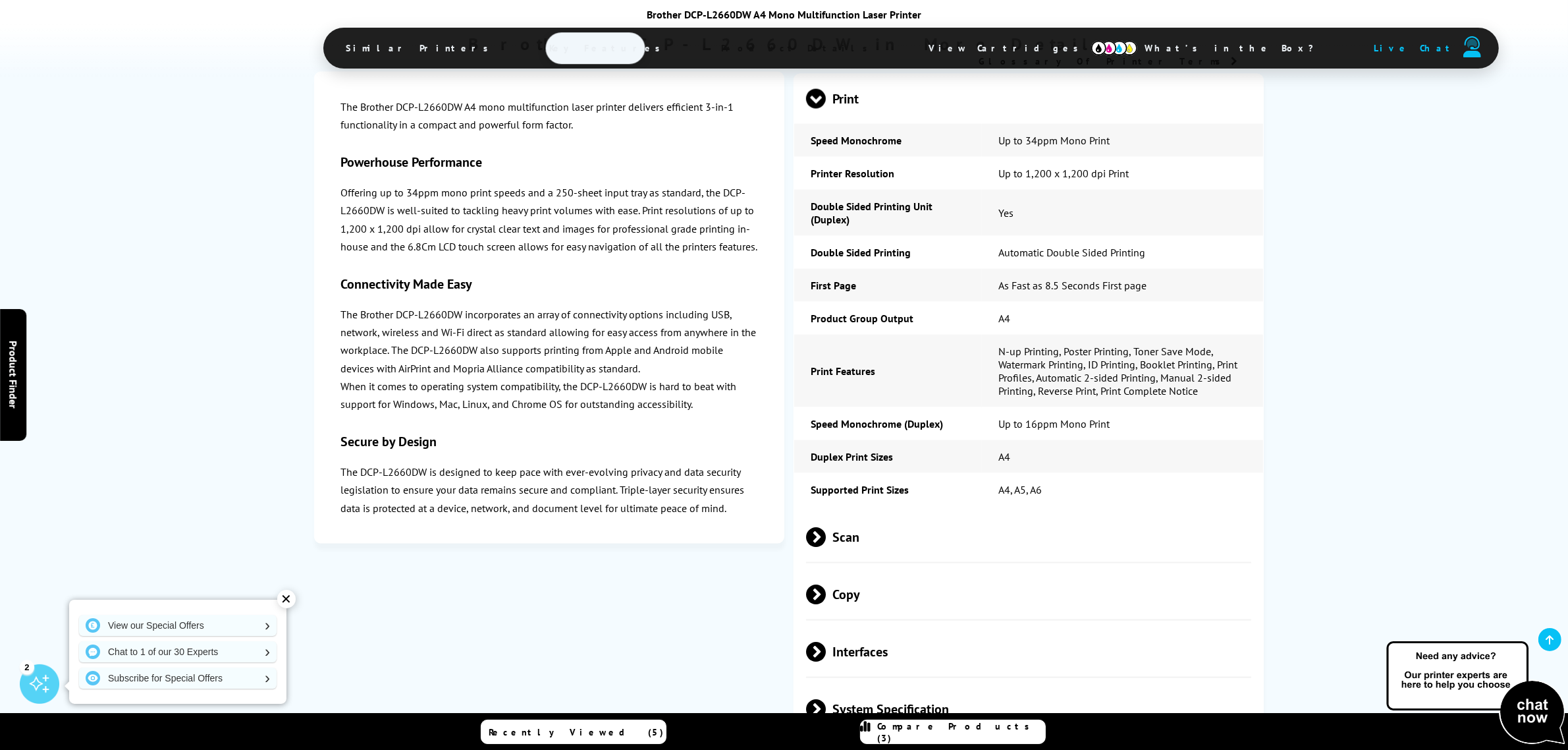
scroll to position [2389, 0]
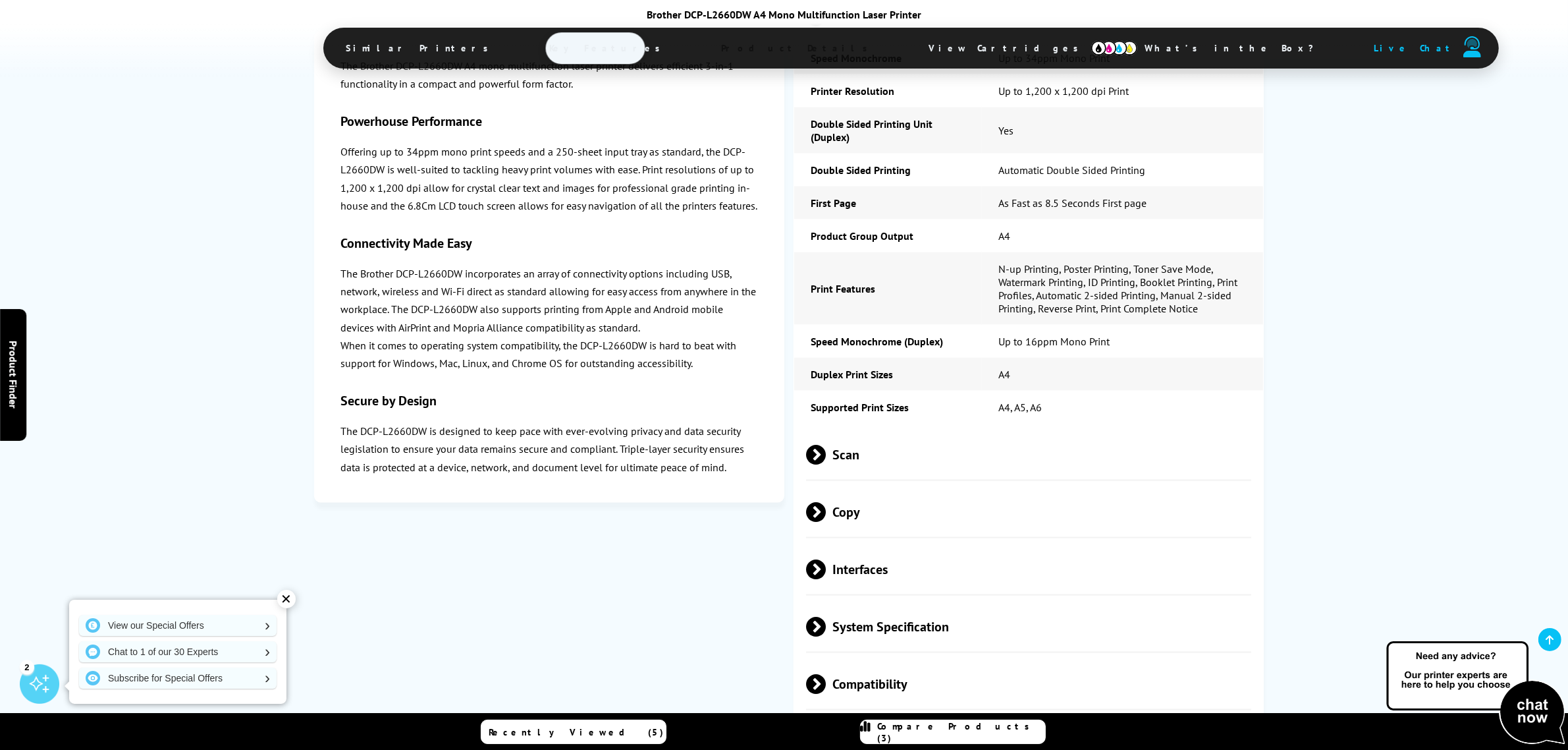
click at [840, 480] on span "Scan" at bounding box center [1029, 455] width 445 height 50
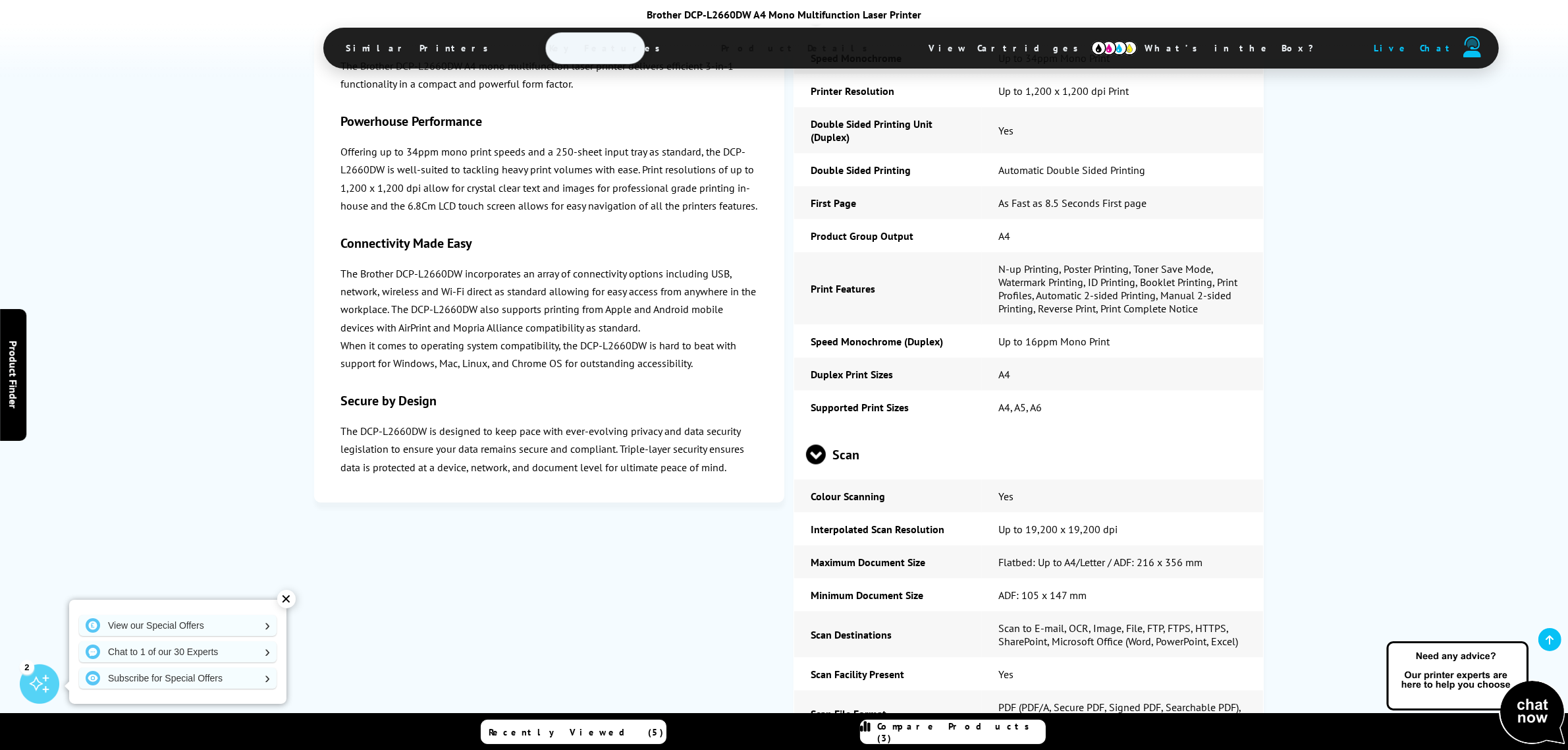
scroll to position [2471, 0]
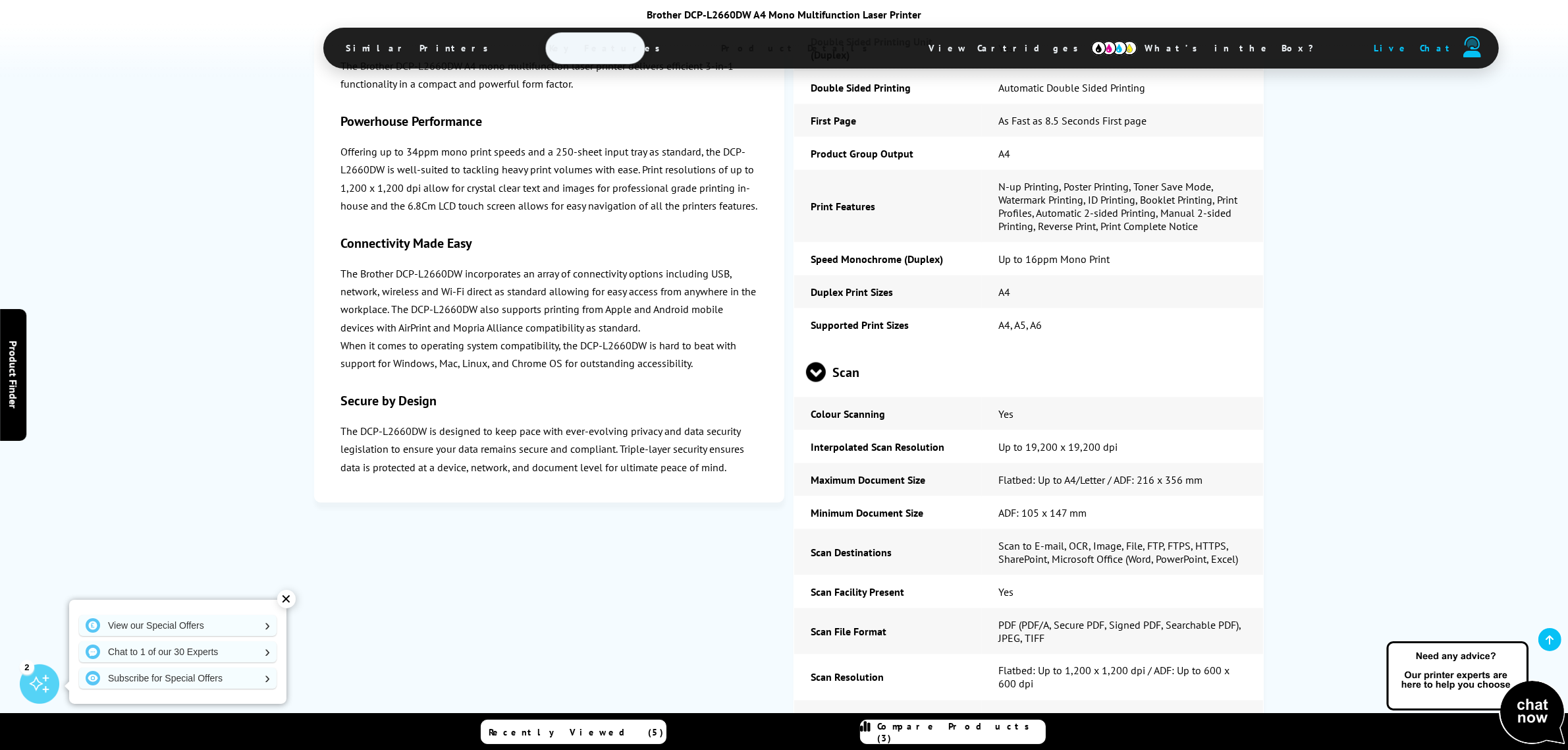
click at [817, 382] on span at bounding box center [816, 382] width 20 height 0
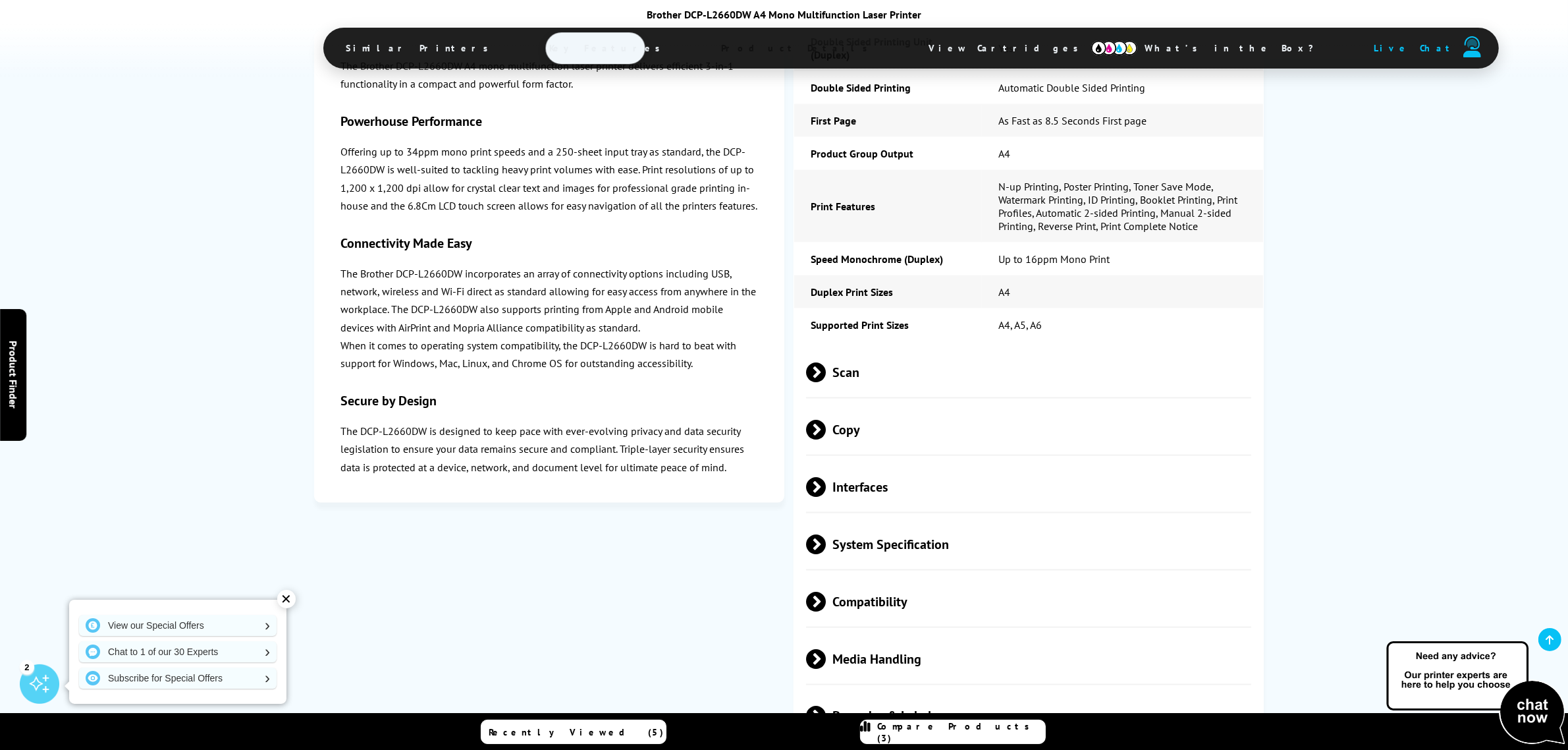
click at [826, 497] on span at bounding box center [826, 487] width 0 height 20
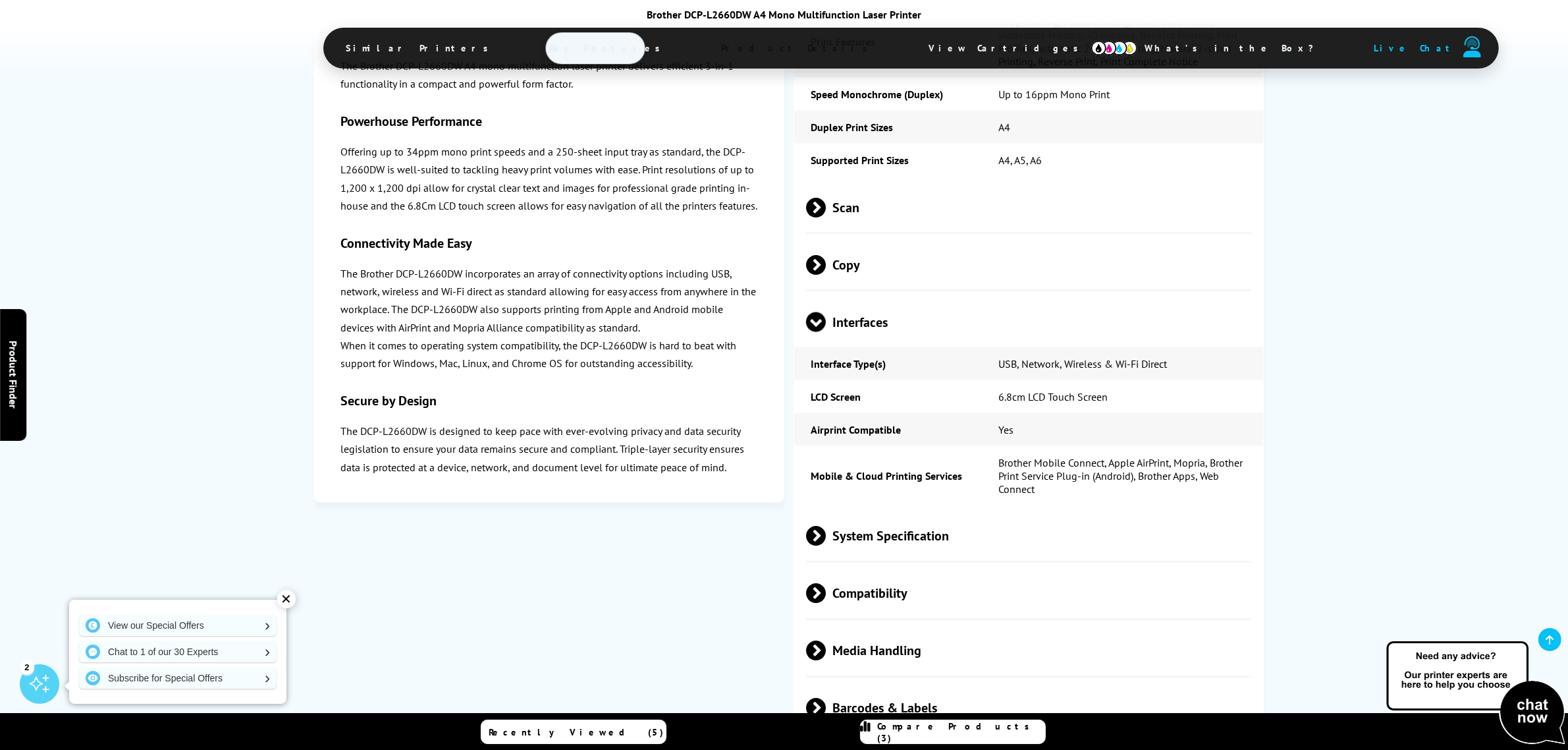
scroll to position [2718, 0]
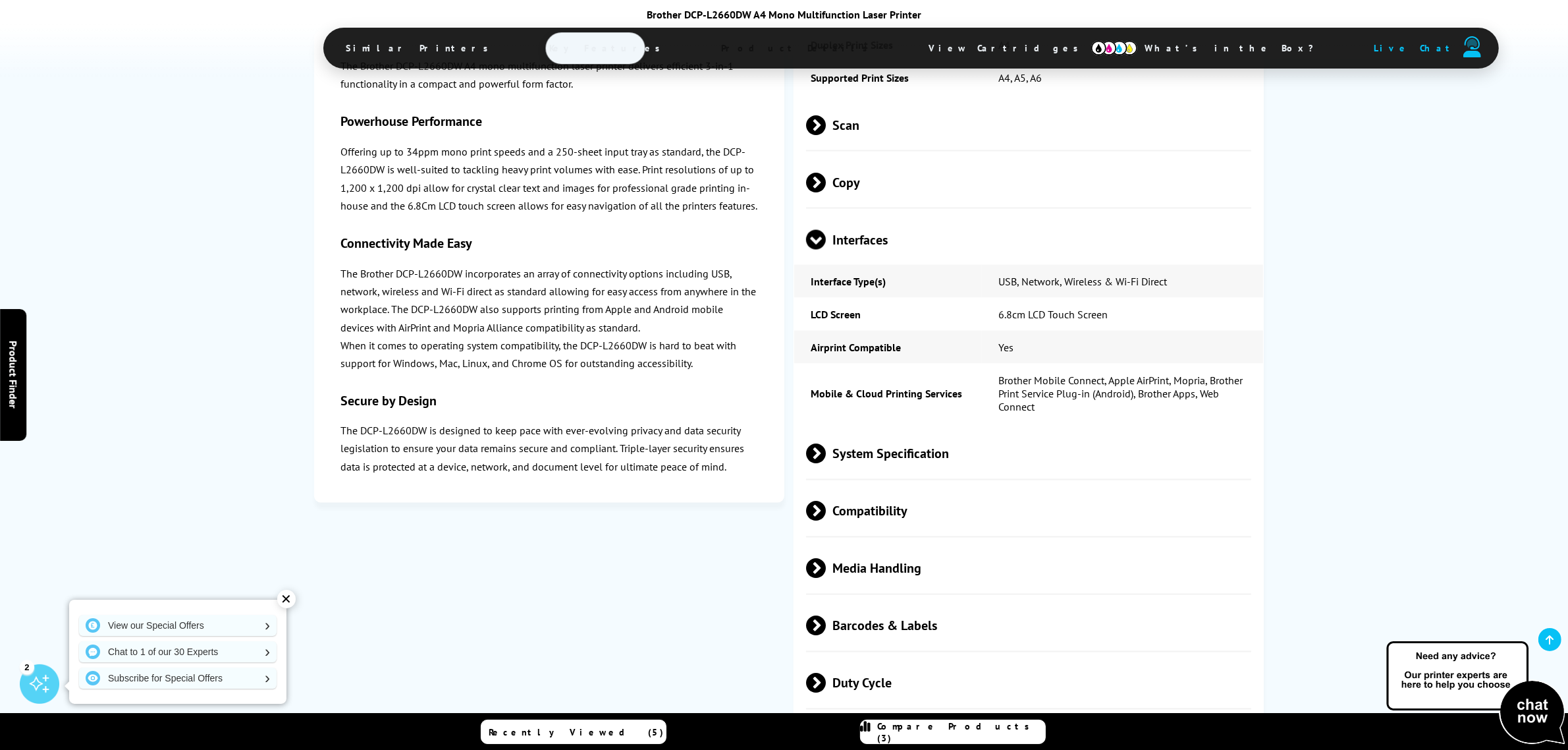
click at [826, 464] on span at bounding box center [826, 454] width 0 height 20
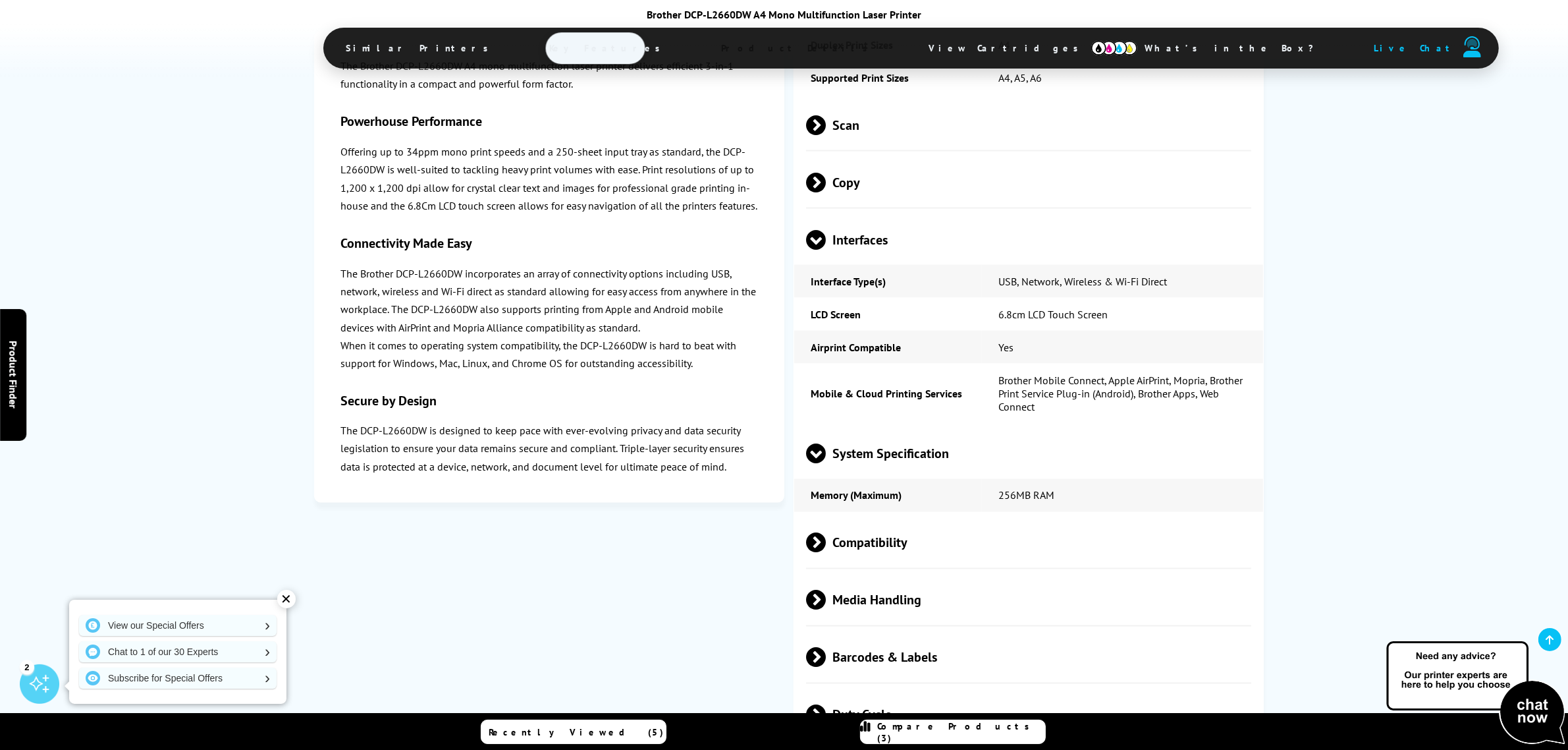
click at [809, 464] on span at bounding box center [816, 464] width 20 height 0
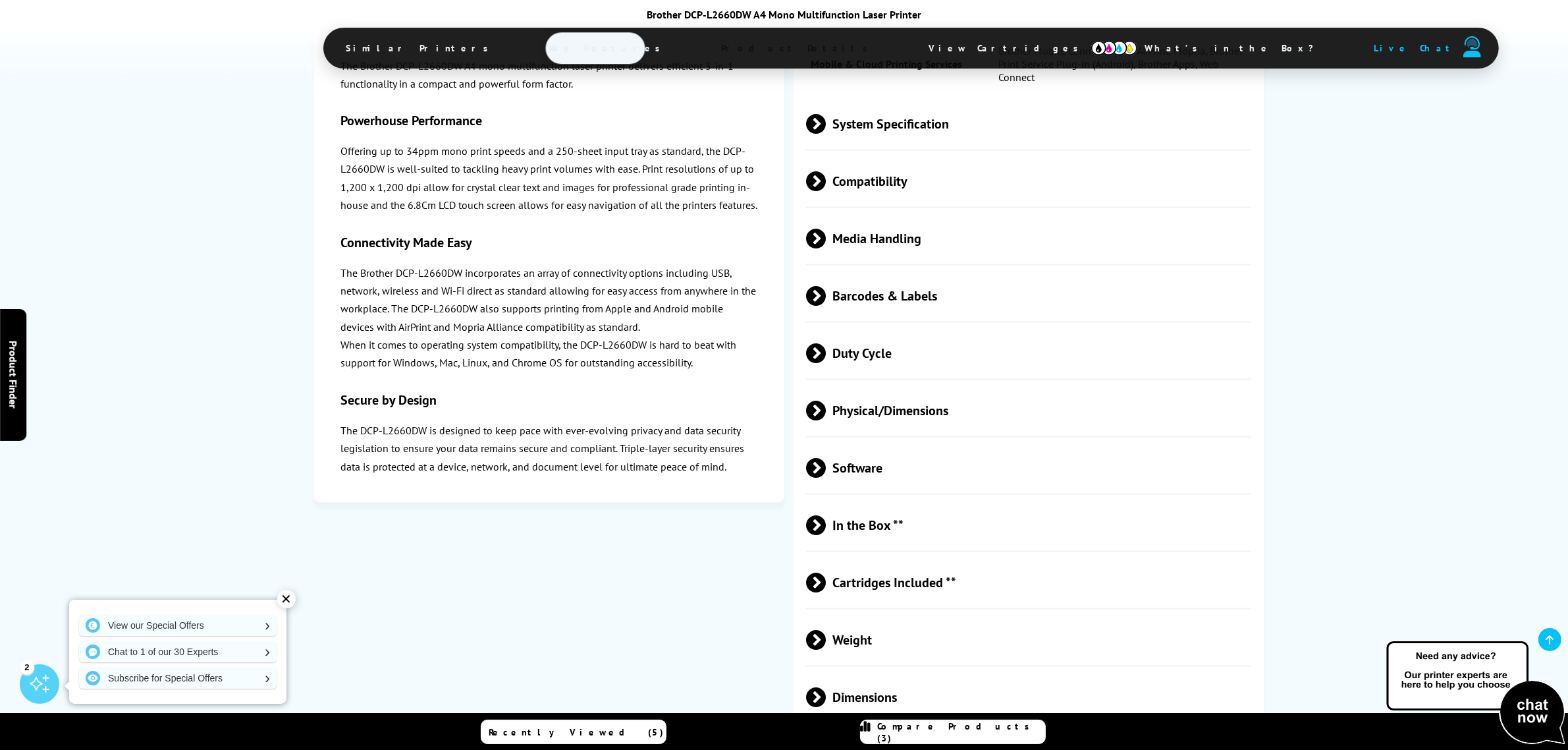
scroll to position [3130, 0]
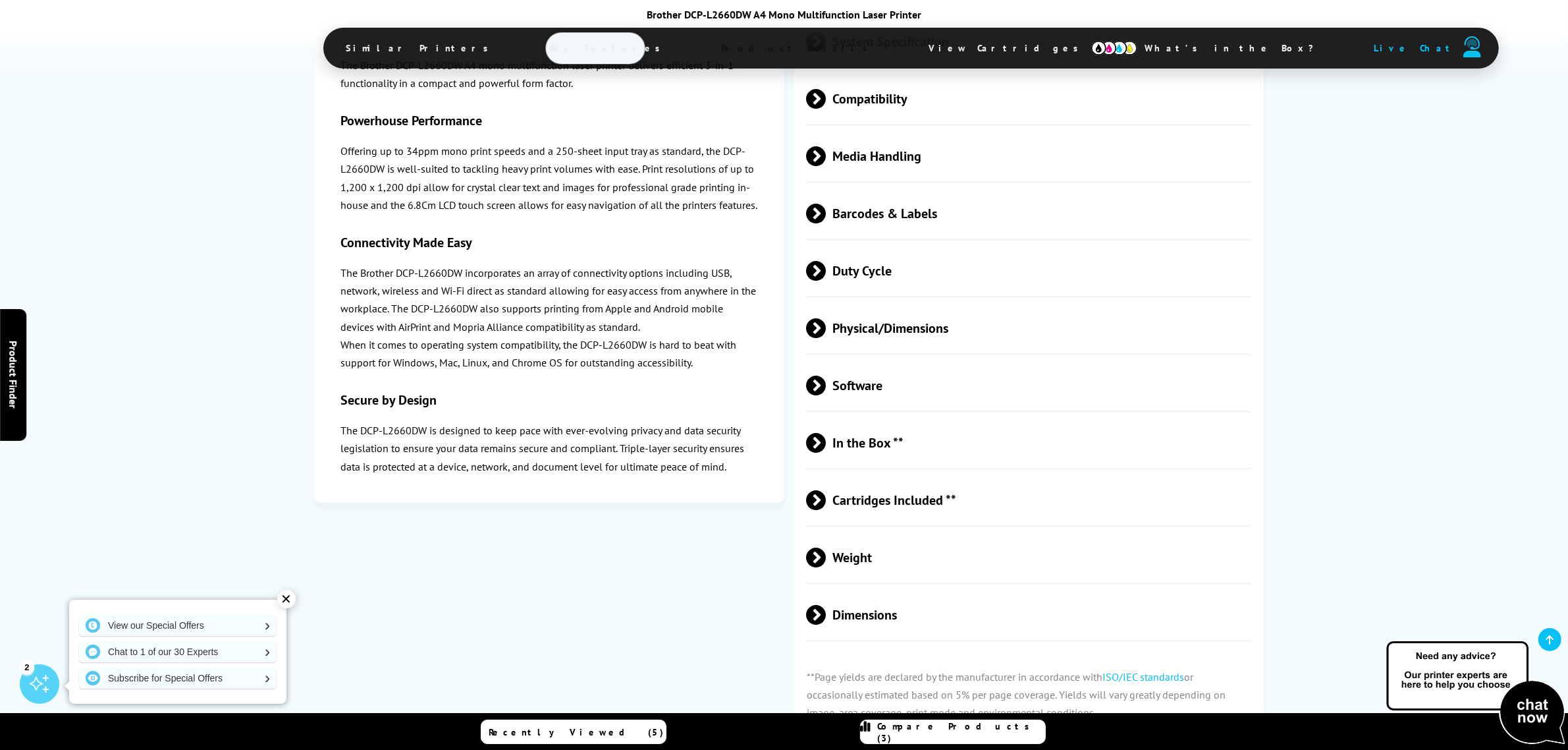
click at [826, 510] on span at bounding box center [826, 501] width 0 height 20
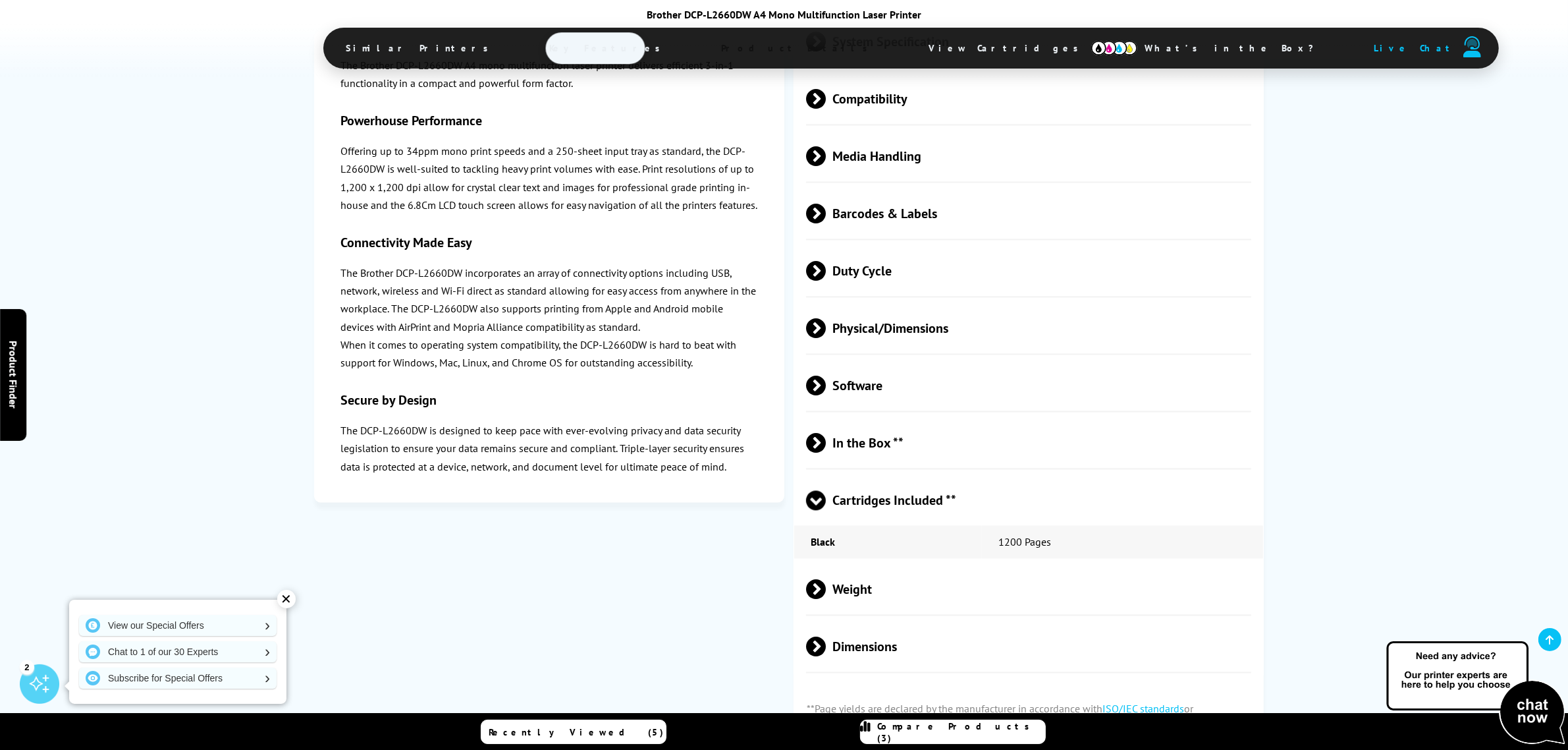
click at [813, 510] on span at bounding box center [816, 510] width 20 height 0
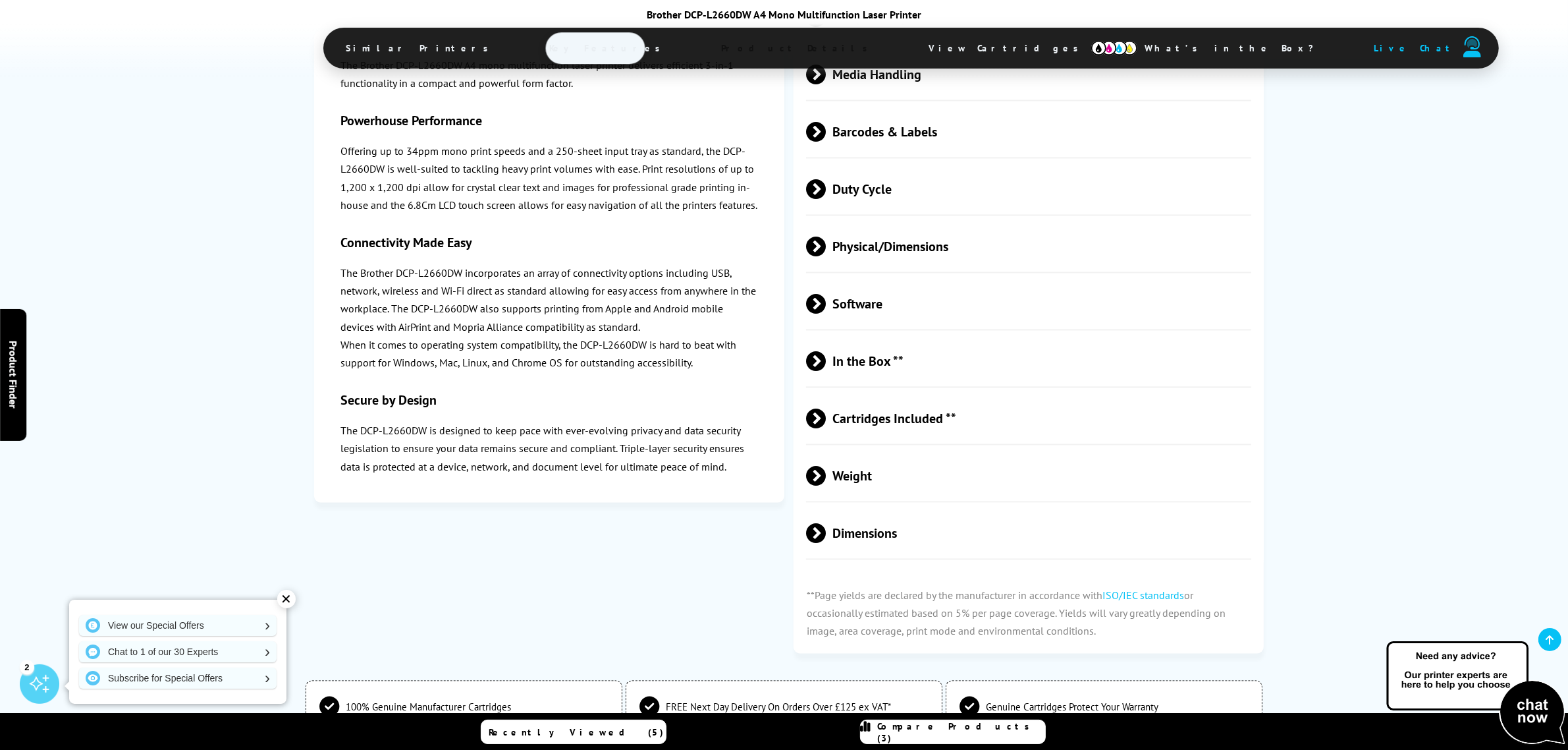
scroll to position [3295, 0]
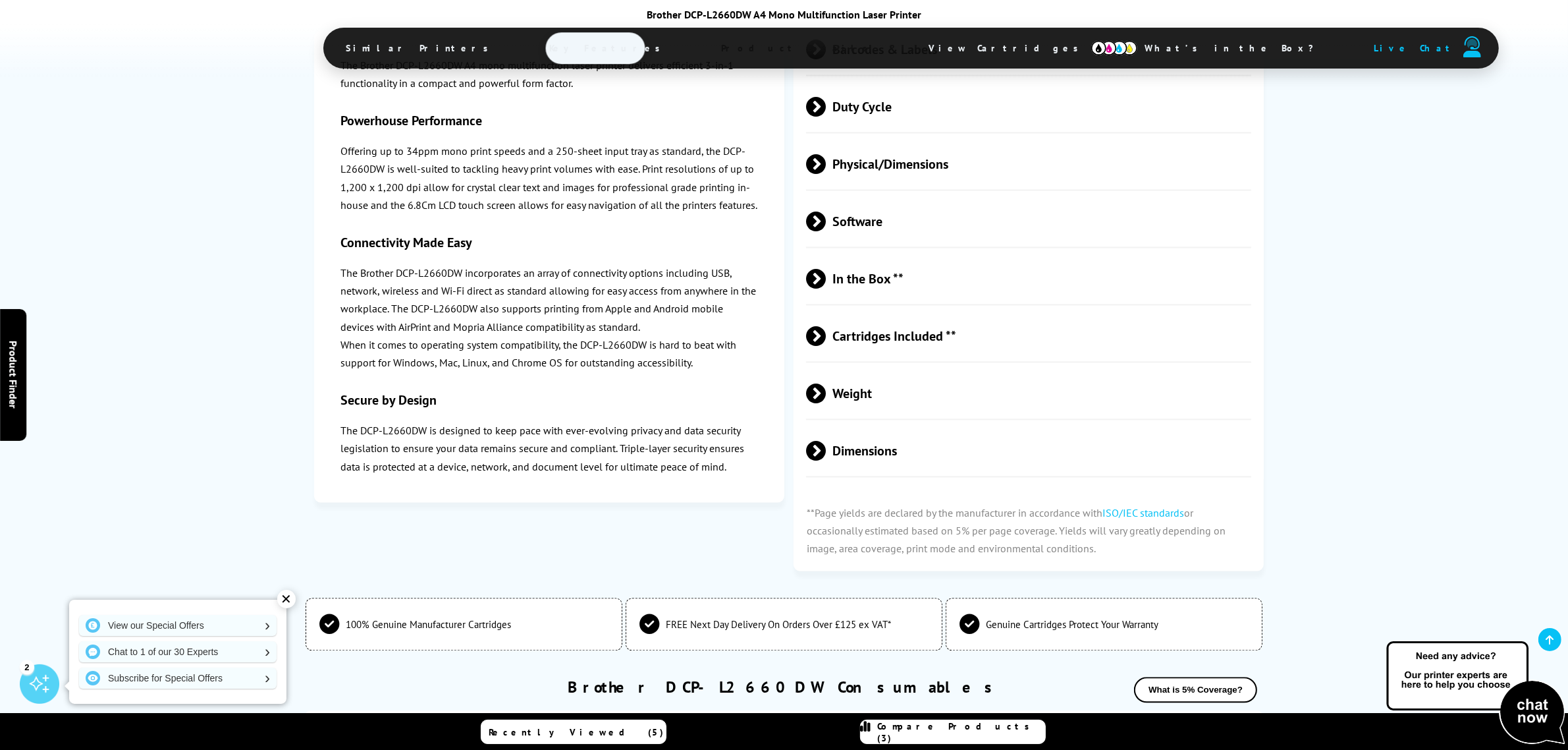
click at [826, 461] on span at bounding box center [826, 451] width 0 height 20
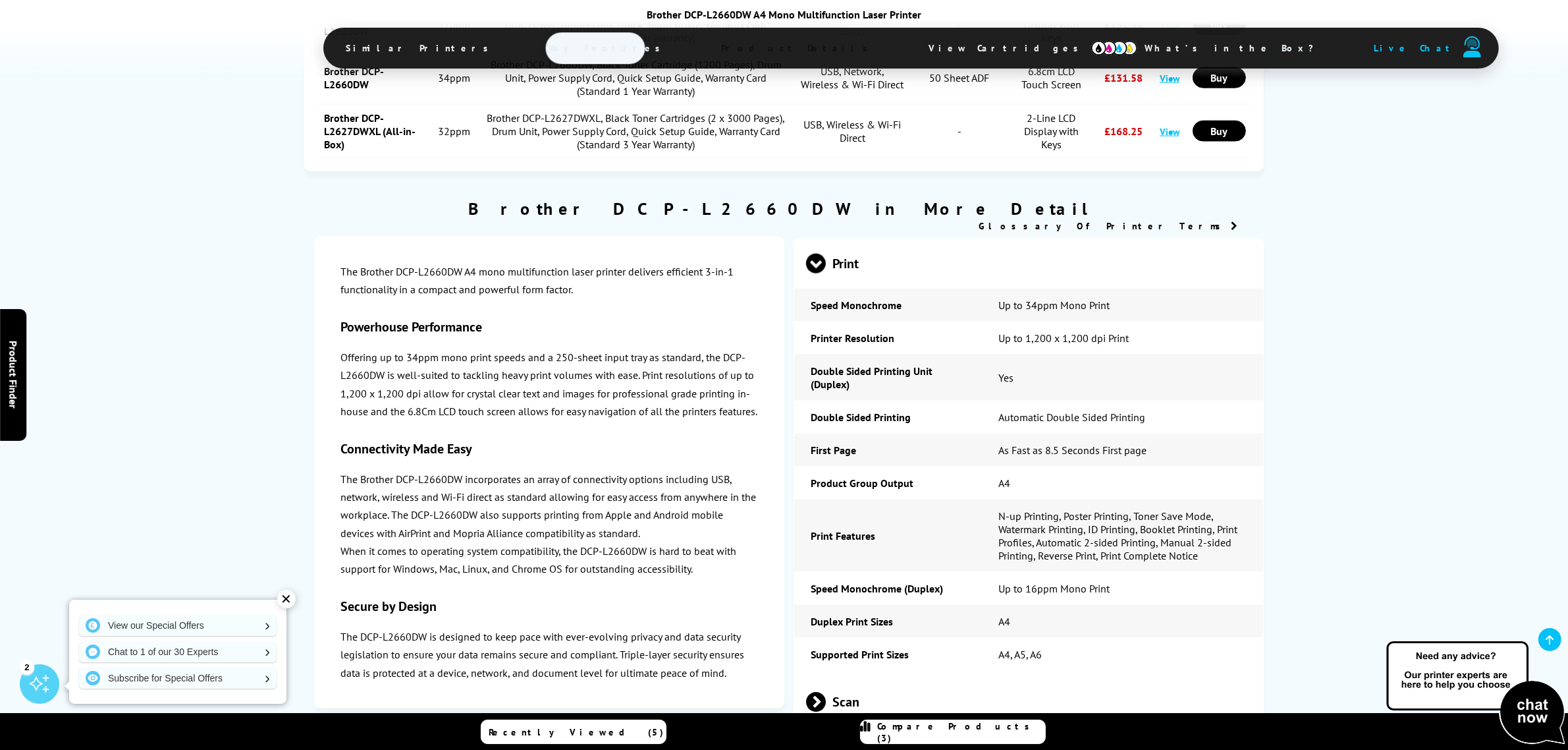
scroll to position [2389, 0]
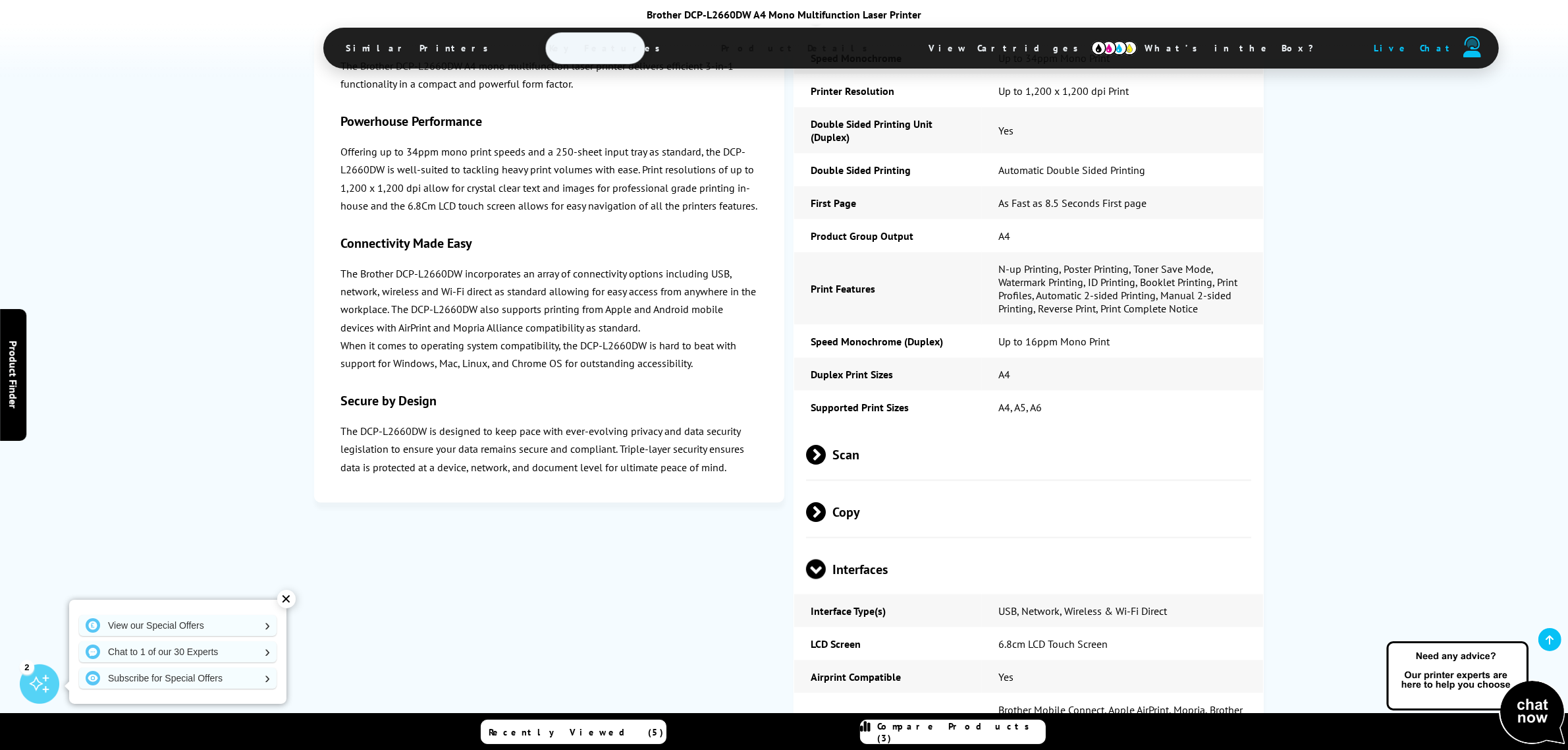
click at [826, 464] on span at bounding box center [826, 455] width 0 height 20
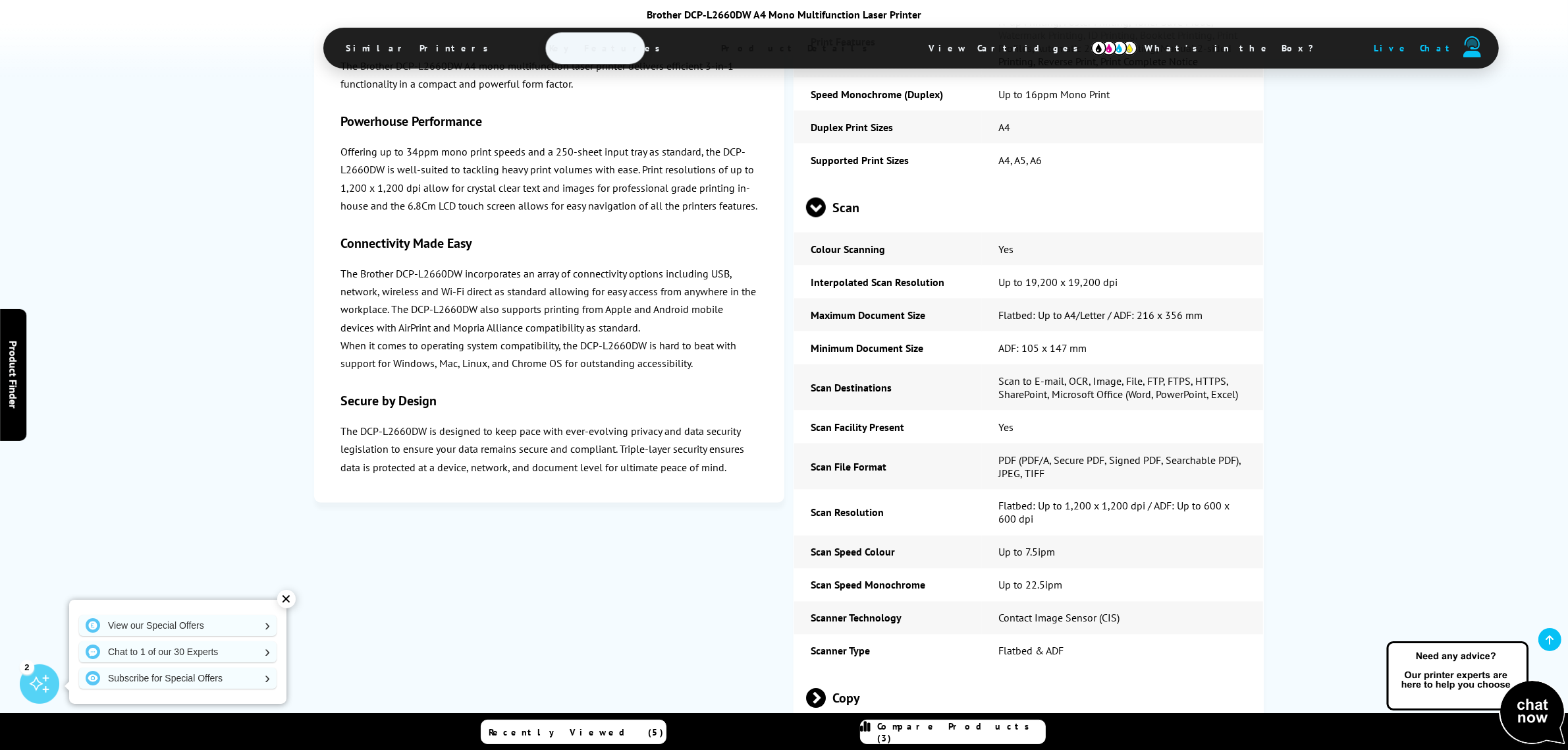
scroll to position [2718, 0]
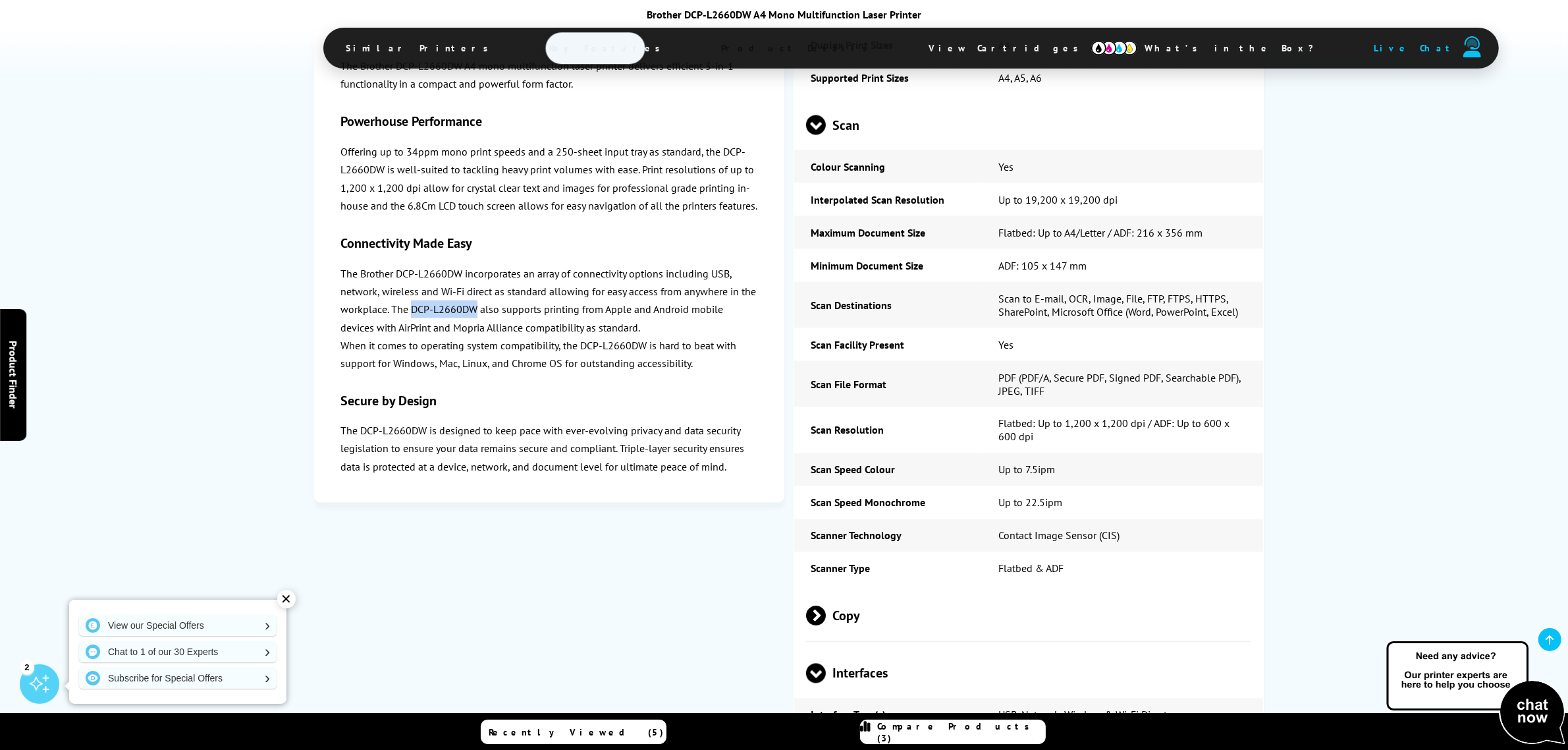
drag, startPoint x: 477, startPoint y: 325, endPoint x: 410, endPoint y: 329, distance: 67.1
click at [410, 329] on p "The Brother DCP-L2660DW incorporates an array of connectivity options including…" at bounding box center [549, 300] width 417 height 72
copy p "DCP-L2660DW"
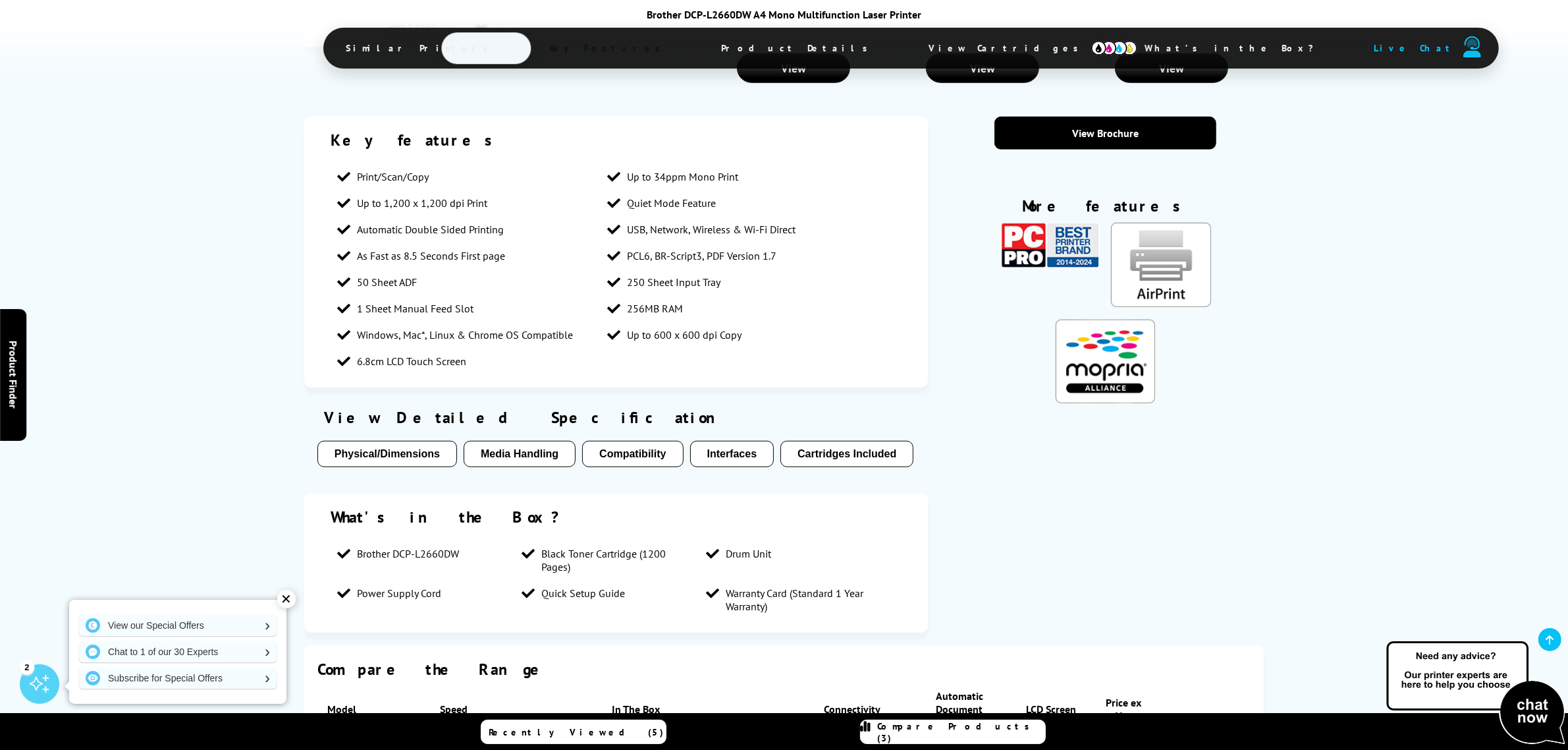
scroll to position [1483, 0]
